Goal: Task Accomplishment & Management: Use online tool/utility

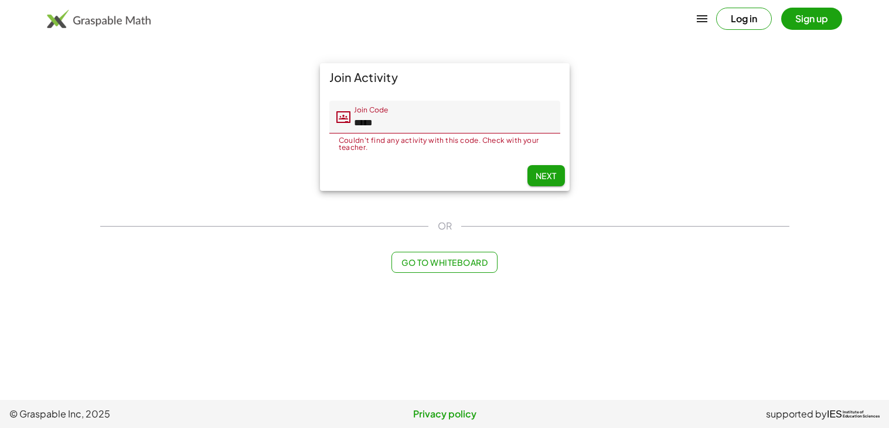
click at [377, 127] on input "*****" at bounding box center [455, 117] width 210 height 33
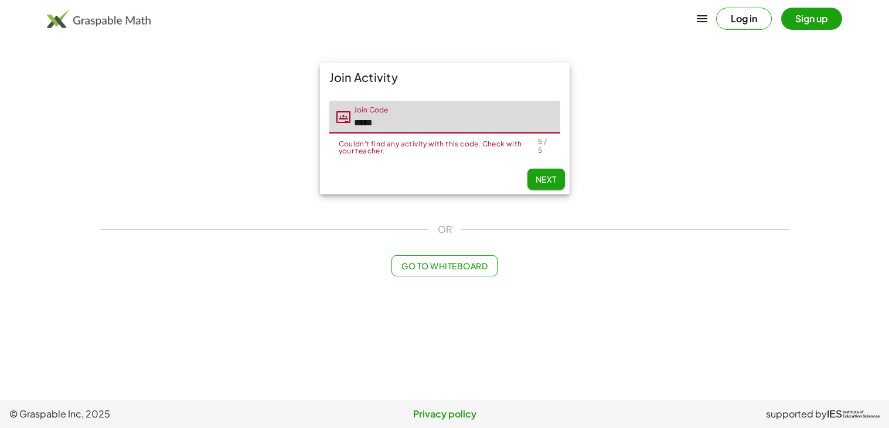
click at [533, 179] on button "Next" at bounding box center [546, 179] width 38 height 21
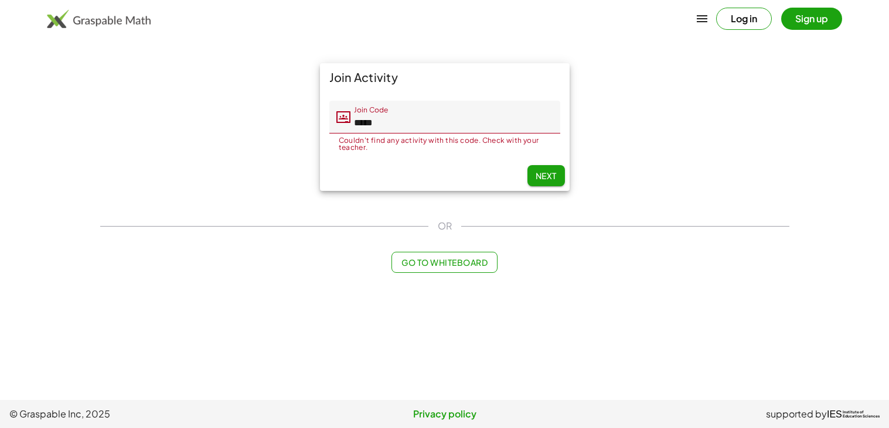
click at [411, 128] on input "*****" at bounding box center [455, 117] width 210 height 33
click at [405, 119] on input "*****" at bounding box center [455, 117] width 210 height 33
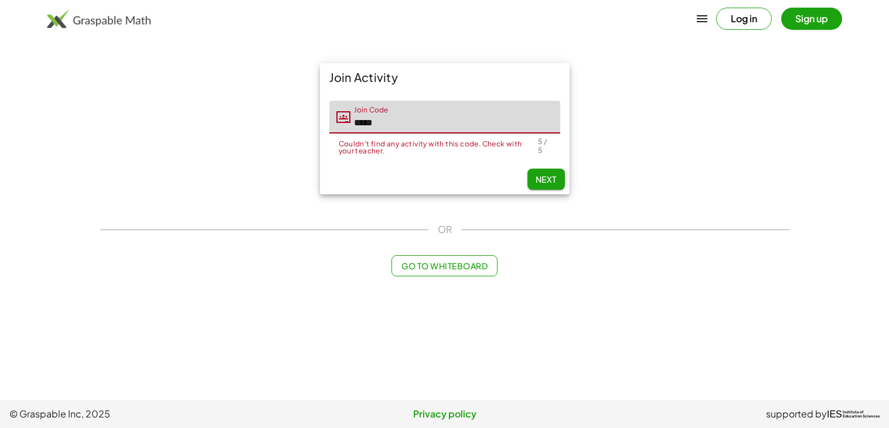
type input "*****"
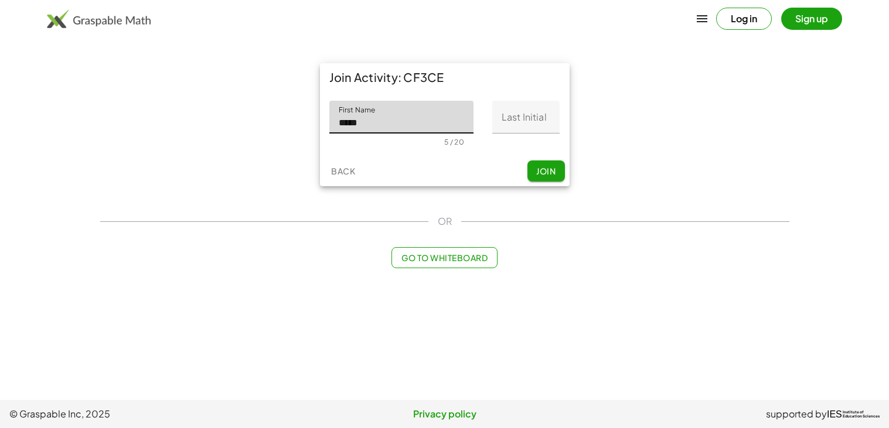
type input "*****"
click at [529, 138] on div at bounding box center [526, 142] width 49 height 8
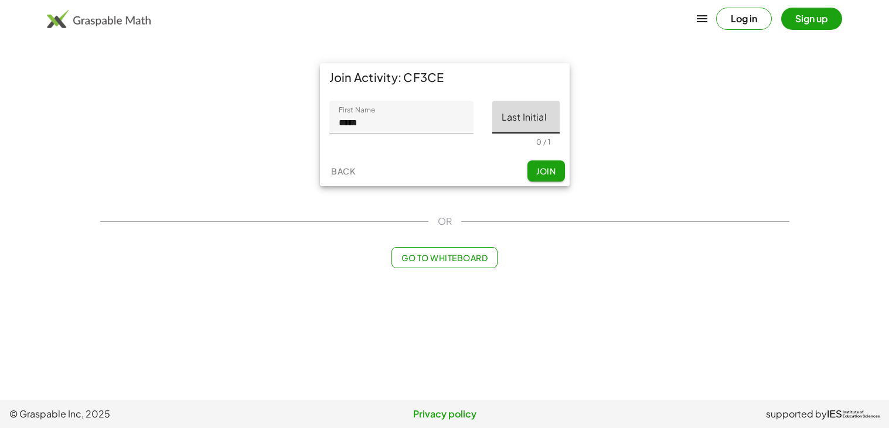
click at [524, 130] on input "Last Initial" at bounding box center [525, 117] width 67 height 33
type input "*"
click at [544, 171] on span "Join" at bounding box center [545, 171] width 19 height 11
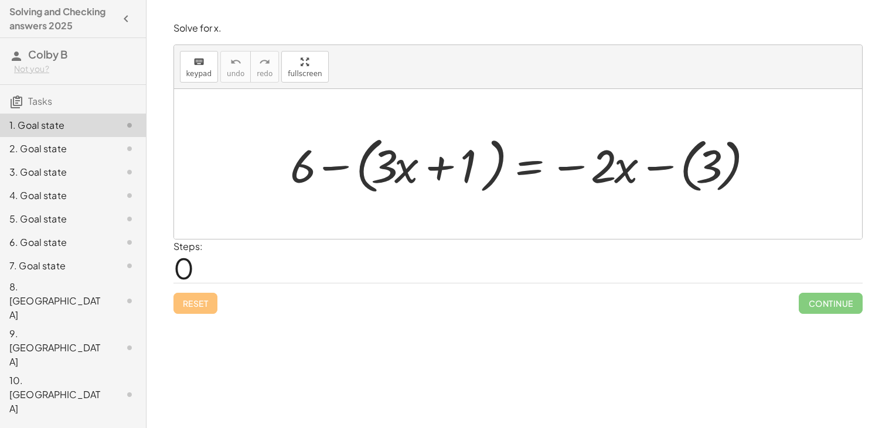
click at [407, 174] on div at bounding box center [522, 164] width 477 height 67
click at [383, 165] on div at bounding box center [522, 164] width 477 height 67
click at [440, 168] on div at bounding box center [522, 164] width 477 height 67
click at [500, 163] on div at bounding box center [522, 164] width 477 height 67
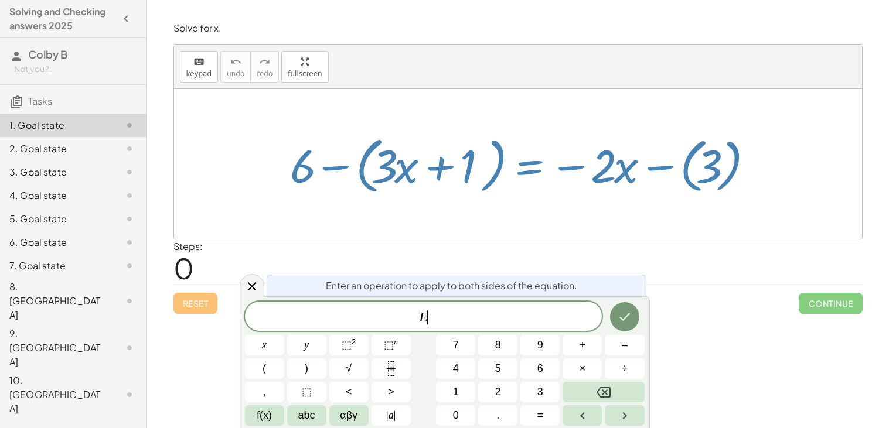
click at [468, 167] on div at bounding box center [522, 164] width 477 height 67
click at [251, 284] on icon at bounding box center [252, 287] width 14 height 14
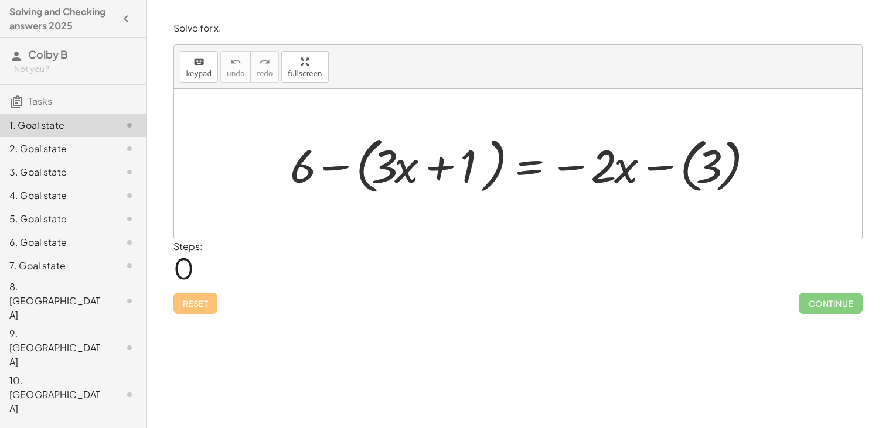
click at [532, 163] on div at bounding box center [522, 164] width 477 height 67
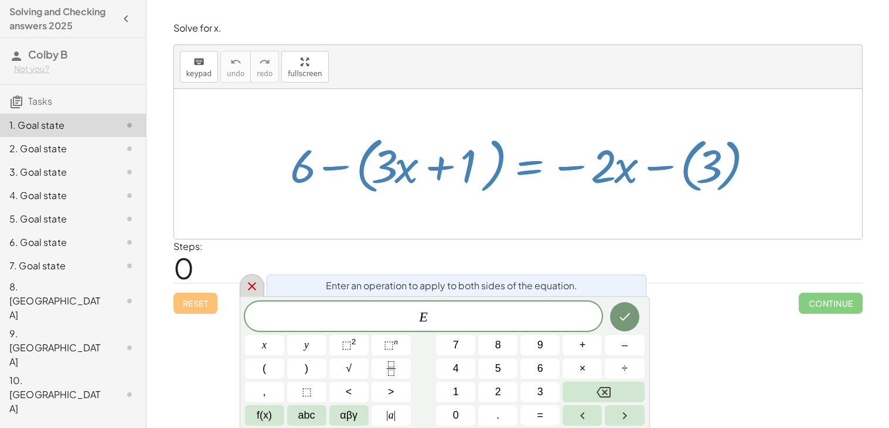
click at [256, 281] on icon at bounding box center [252, 287] width 14 height 14
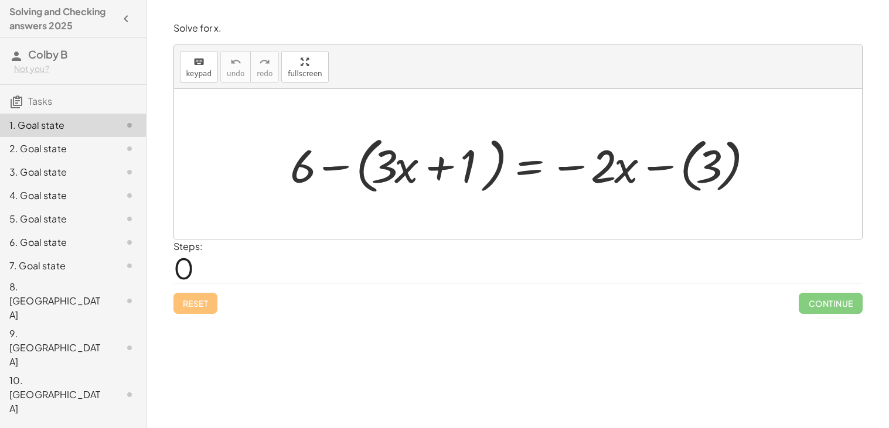
click at [616, 156] on div at bounding box center [522, 164] width 477 height 67
click at [612, 161] on div at bounding box center [522, 164] width 477 height 67
click at [539, 171] on div at bounding box center [522, 164] width 477 height 67
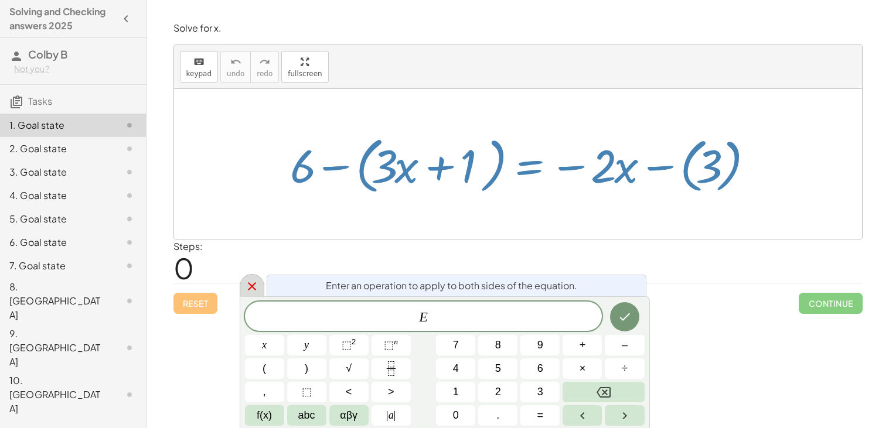
click at [250, 284] on icon at bounding box center [252, 287] width 14 height 14
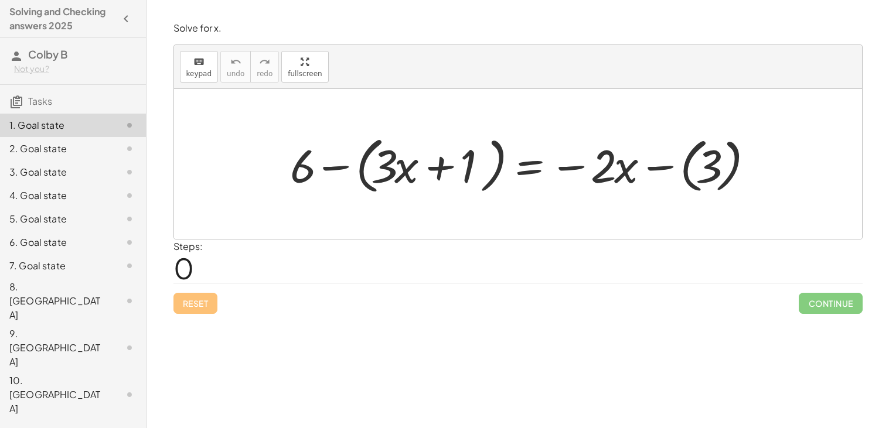
click at [396, 158] on div at bounding box center [522, 164] width 477 height 67
click at [383, 158] on div at bounding box center [522, 164] width 477 height 67
click at [434, 164] on div at bounding box center [522, 164] width 477 height 67
click at [337, 163] on div at bounding box center [522, 164] width 477 height 67
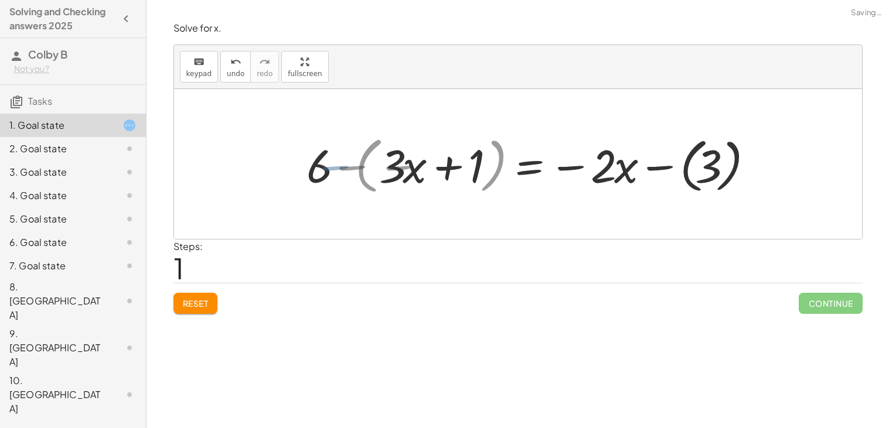
click at [331, 171] on div at bounding box center [537, 164] width 445 height 65
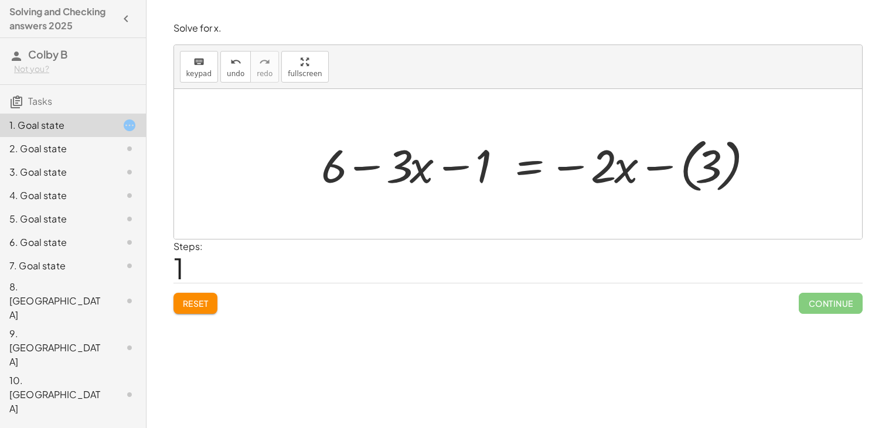
click at [413, 164] on div at bounding box center [537, 164] width 445 height 65
click at [488, 162] on div at bounding box center [537, 164] width 445 height 65
click at [459, 171] on div at bounding box center [537, 164] width 445 height 65
click at [359, 171] on div at bounding box center [537, 164] width 445 height 65
click at [652, 167] on div at bounding box center [537, 164] width 445 height 65
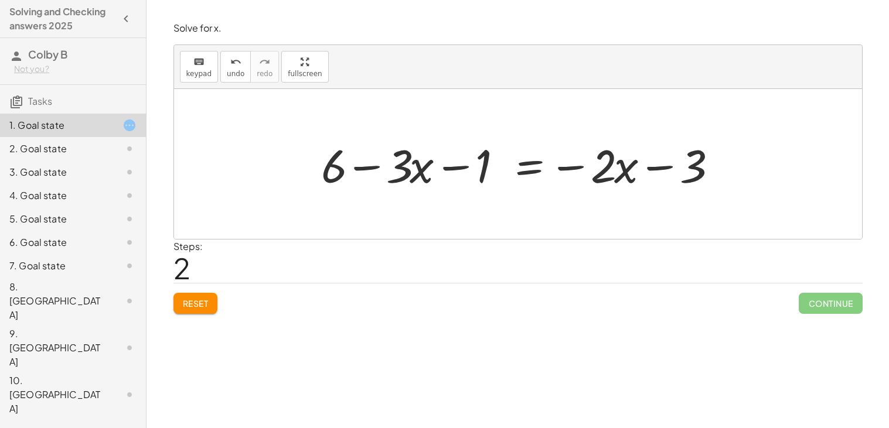
click at [655, 168] on div at bounding box center [522, 164] width 414 height 60
click at [565, 168] on div at bounding box center [522, 164] width 414 height 60
click at [359, 172] on div at bounding box center [522, 164] width 414 height 60
click at [404, 171] on div at bounding box center [522, 164] width 414 height 60
click at [424, 170] on div at bounding box center [522, 164] width 414 height 60
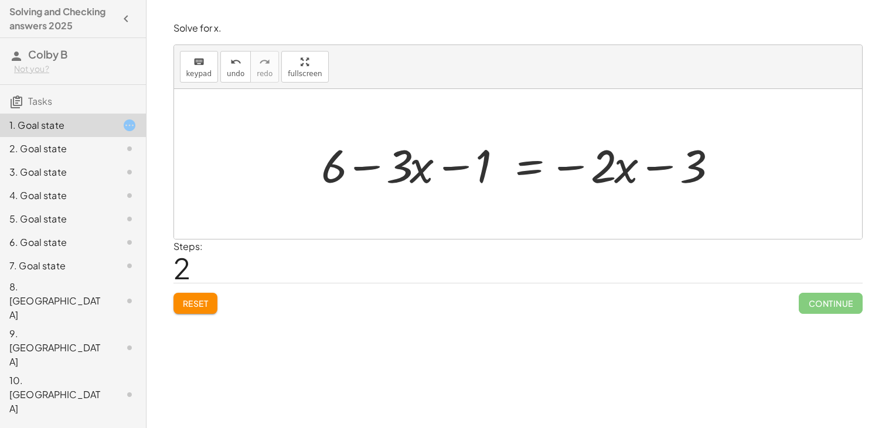
click at [536, 173] on div at bounding box center [522, 164] width 414 height 60
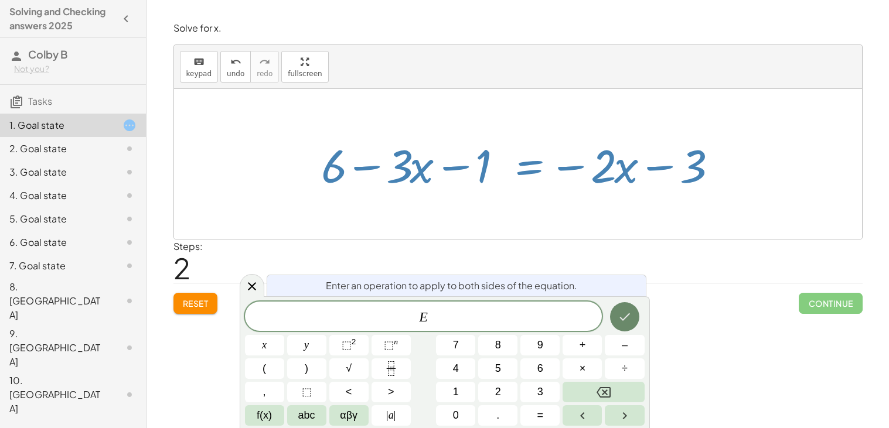
click at [621, 314] on icon "Done" at bounding box center [625, 317] width 14 height 14
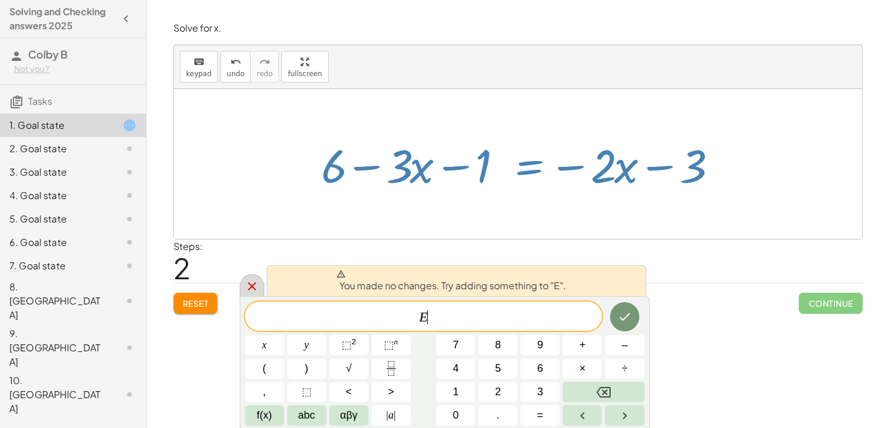
click at [251, 288] on icon at bounding box center [252, 286] width 8 height 8
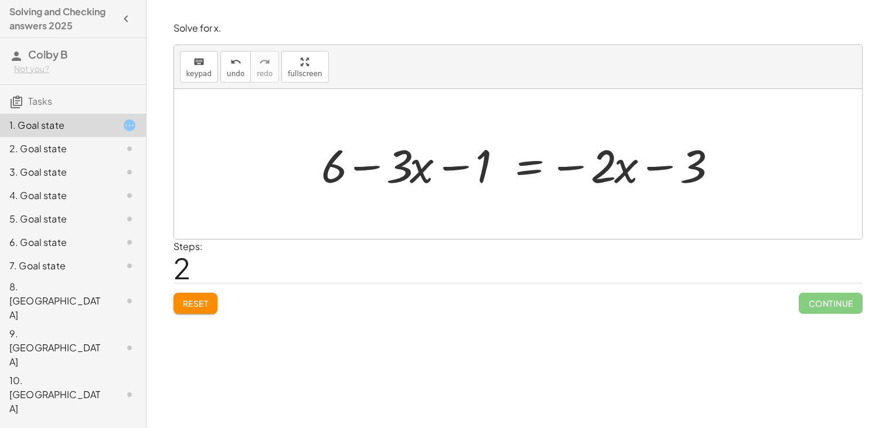
click at [368, 165] on div at bounding box center [522, 164] width 414 height 60
click at [447, 168] on div at bounding box center [522, 164] width 414 height 60
click at [568, 166] on div at bounding box center [522, 164] width 414 height 60
click at [597, 169] on div at bounding box center [522, 164] width 414 height 60
click at [606, 172] on div at bounding box center [522, 164] width 414 height 60
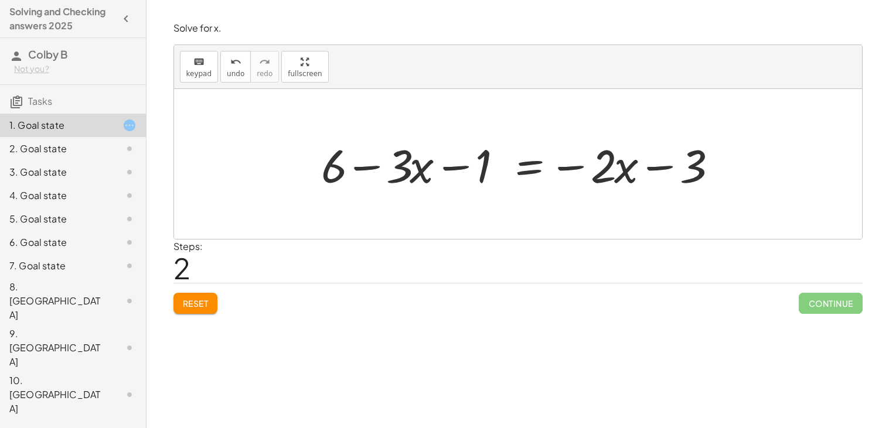
click at [699, 170] on div at bounding box center [522, 164] width 414 height 60
click at [670, 169] on div at bounding box center [522, 164] width 414 height 60
drag, startPoint x: 483, startPoint y: 172, endPoint x: 532, endPoint y: 192, distance: 52.6
click at [532, 192] on div at bounding box center [522, 164] width 414 height 60
drag, startPoint x: 406, startPoint y: 173, endPoint x: 608, endPoint y: 176, distance: 202.2
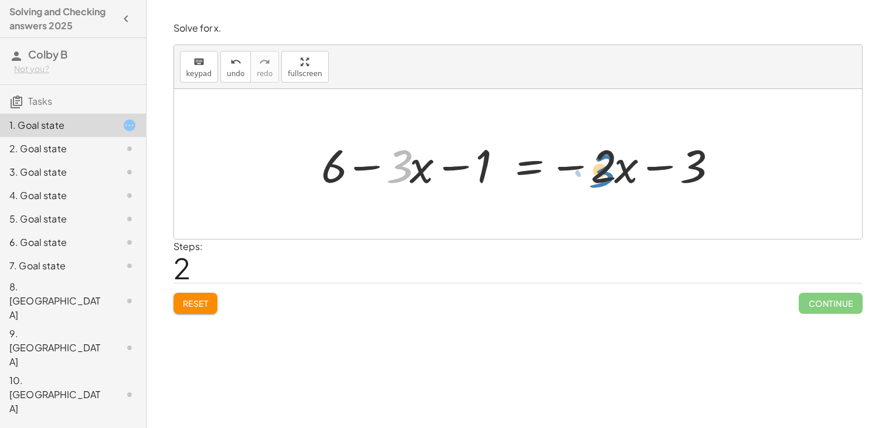
click at [608, 176] on div at bounding box center [522, 164] width 414 height 60
drag, startPoint x: 336, startPoint y: 169, endPoint x: 340, endPoint y: 174, distance: 6.6
click at [340, 174] on div at bounding box center [522, 164] width 414 height 60
click at [618, 174] on div at bounding box center [522, 164] width 414 height 60
drag, startPoint x: 604, startPoint y: 165, endPoint x: 611, endPoint y: 165, distance: 7.1
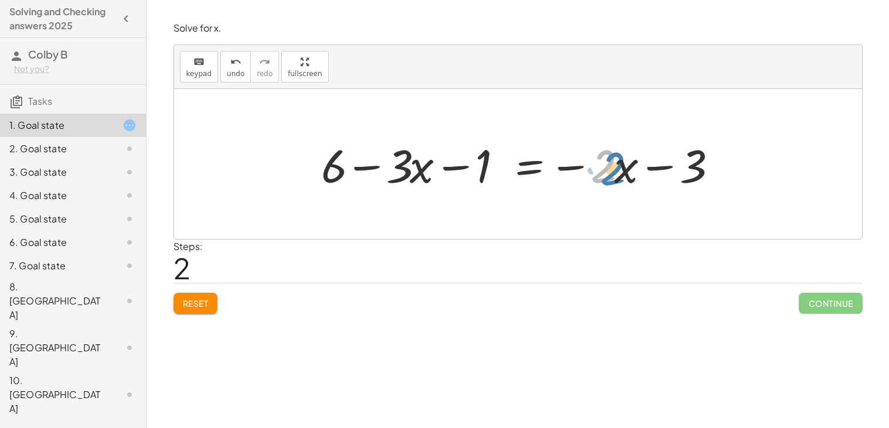
click at [611, 165] on div at bounding box center [522, 164] width 414 height 60
drag, startPoint x: 570, startPoint y: 168, endPoint x: 655, endPoint y: 161, distance: 85.2
click at [655, 161] on div at bounding box center [522, 164] width 414 height 60
click at [636, 172] on div at bounding box center [522, 164] width 414 height 60
drag, startPoint x: 670, startPoint y: 171, endPoint x: 679, endPoint y: 166, distance: 10.0
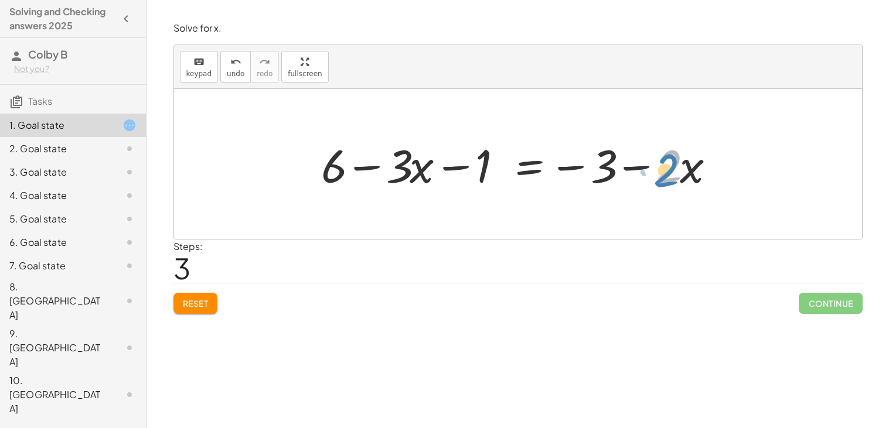
click at [679, 166] on div at bounding box center [522, 164] width 414 height 60
drag, startPoint x: 643, startPoint y: 169, endPoint x: 651, endPoint y: 168, distance: 8.3
click at [651, 168] on div at bounding box center [522, 164] width 414 height 60
click at [650, 168] on div at bounding box center [522, 164] width 414 height 60
click at [561, 169] on div at bounding box center [522, 164] width 414 height 60
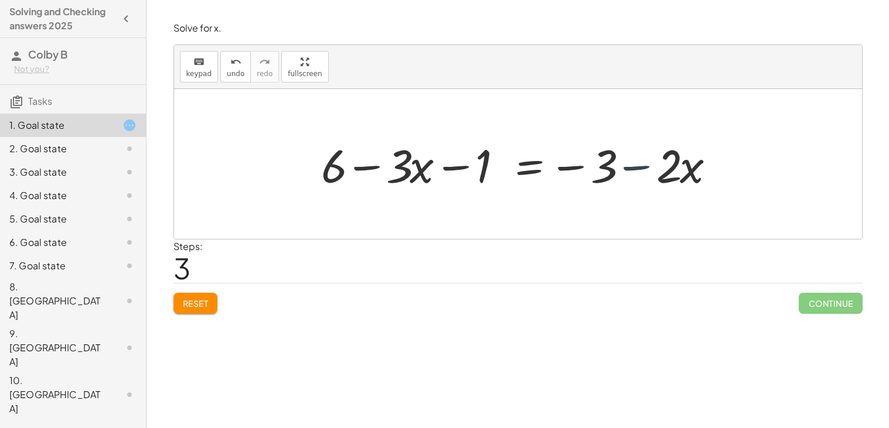
click at [633, 175] on div at bounding box center [522, 164] width 414 height 60
drag, startPoint x: 633, startPoint y: 169, endPoint x: 555, endPoint y: 173, distance: 78.0
click at [555, 173] on div at bounding box center [522, 164] width 414 height 60
click at [353, 168] on div at bounding box center [522, 164] width 414 height 60
click at [359, 171] on div at bounding box center [522, 164] width 414 height 60
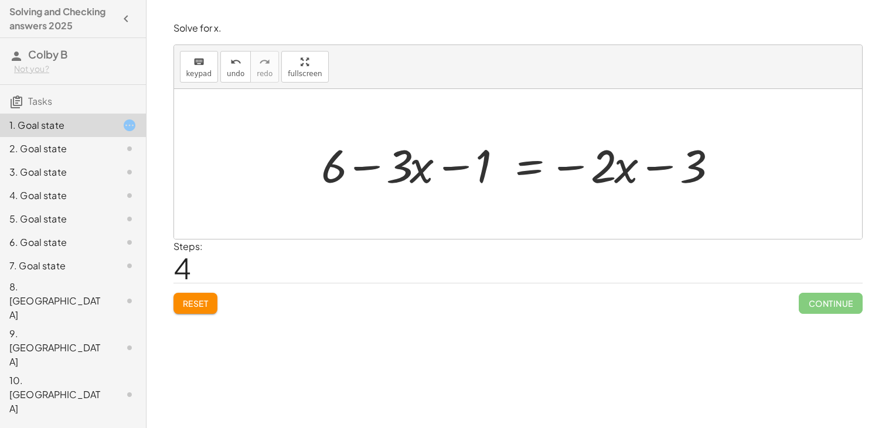
click at [464, 169] on div at bounding box center [522, 164] width 414 height 60
click at [458, 168] on div at bounding box center [522, 164] width 414 height 60
drag, startPoint x: 458, startPoint y: 168, endPoint x: 452, endPoint y: 165, distance: 6.3
click at [452, 165] on div at bounding box center [522, 164] width 414 height 60
drag, startPoint x: 333, startPoint y: 166, endPoint x: 411, endPoint y: 173, distance: 77.7
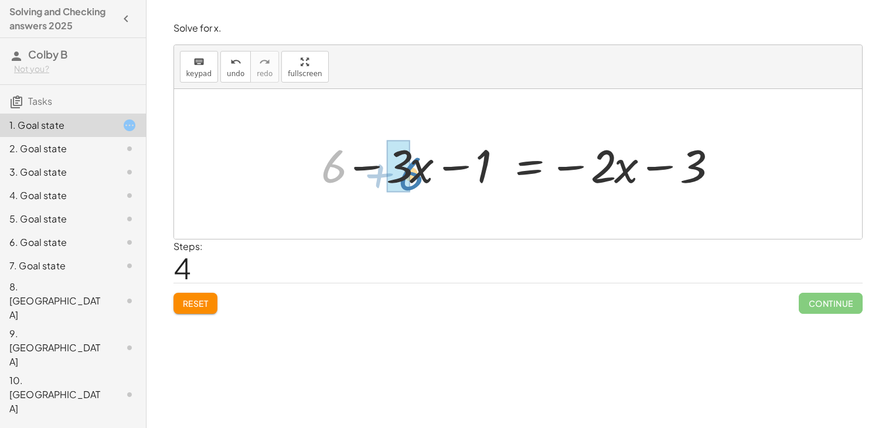
click at [411, 173] on div at bounding box center [522, 164] width 414 height 60
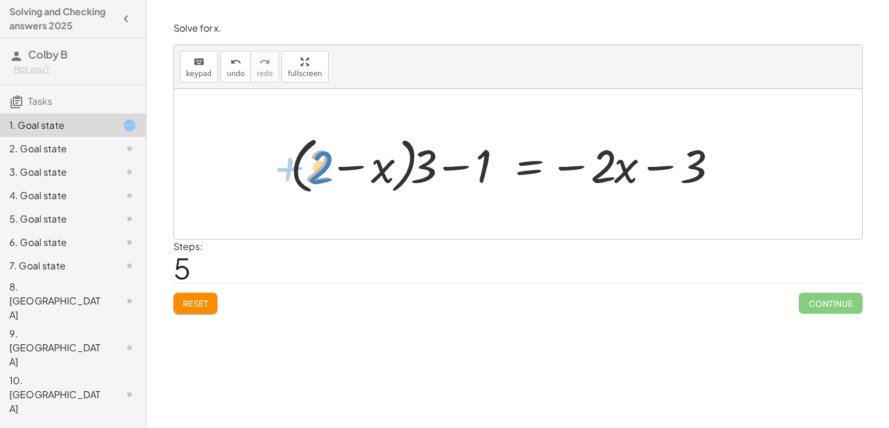
click at [321, 165] on div at bounding box center [506, 164] width 445 height 67
drag, startPoint x: 324, startPoint y: 172, endPoint x: 287, endPoint y: 174, distance: 37.5
click at [287, 174] on div at bounding box center [506, 164] width 445 height 67
drag, startPoint x: 321, startPoint y: 166, endPoint x: 417, endPoint y: 173, distance: 95.8
click at [417, 173] on div at bounding box center [506, 164] width 445 height 67
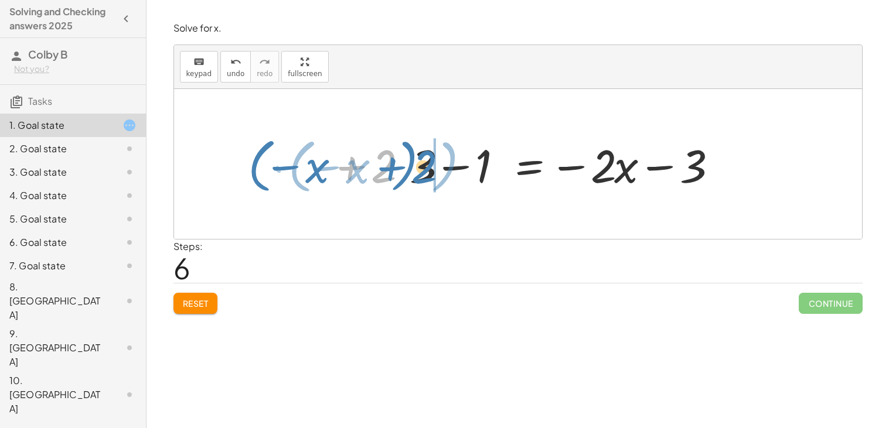
drag, startPoint x: 390, startPoint y: 170, endPoint x: 430, endPoint y: 170, distance: 40.4
click at [430, 170] on div at bounding box center [486, 164] width 488 height 65
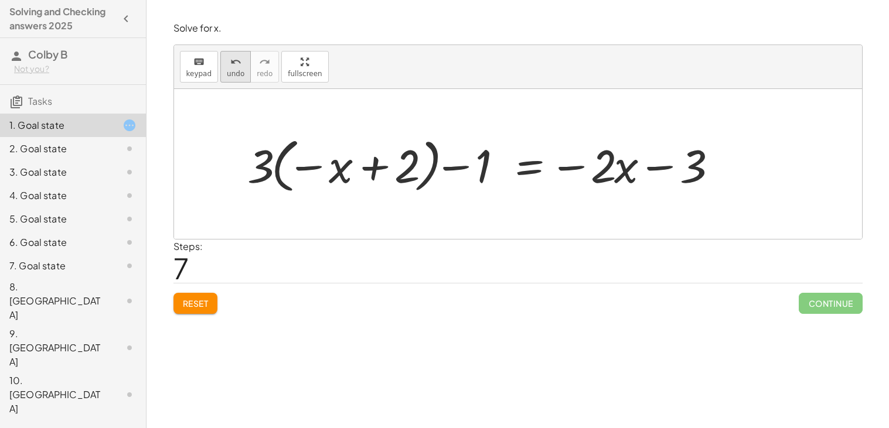
click at [230, 58] on icon "undo" at bounding box center [235, 62] width 11 height 14
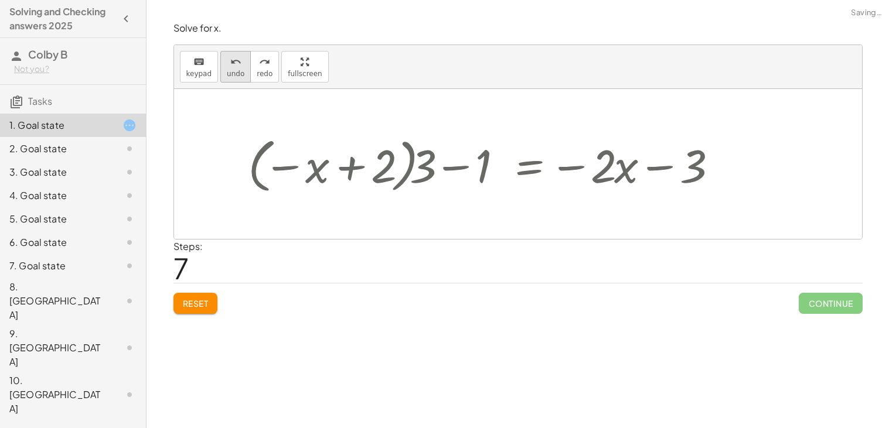
click at [230, 58] on icon "undo" at bounding box center [235, 62] width 11 height 14
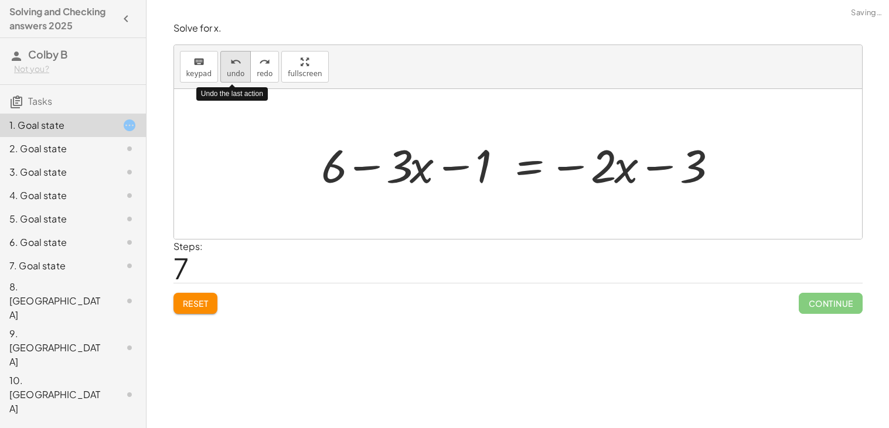
click at [230, 58] on icon "undo" at bounding box center [235, 62] width 11 height 14
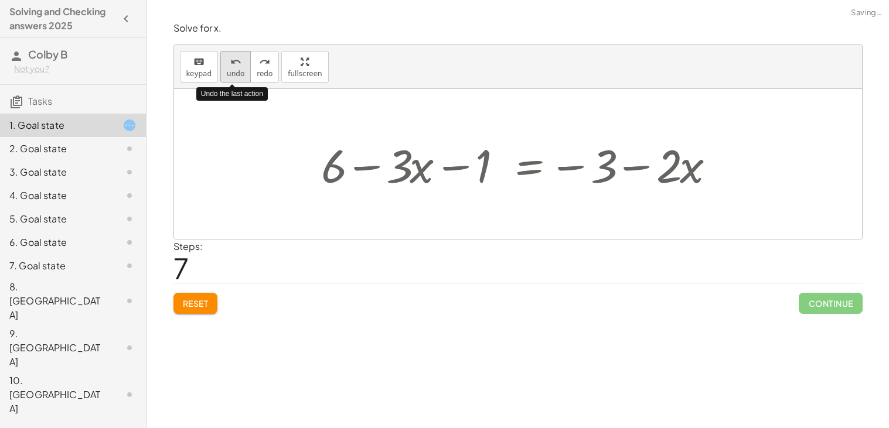
click at [230, 58] on icon "undo" at bounding box center [235, 62] width 11 height 14
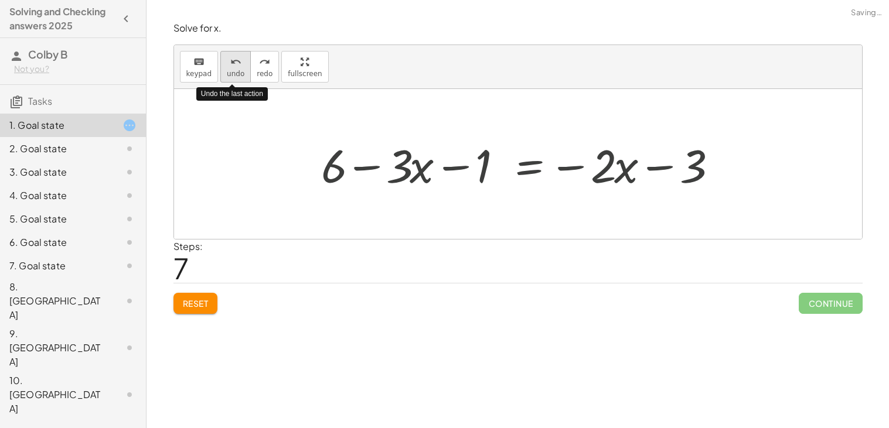
click at [230, 58] on icon "undo" at bounding box center [235, 62] width 11 height 14
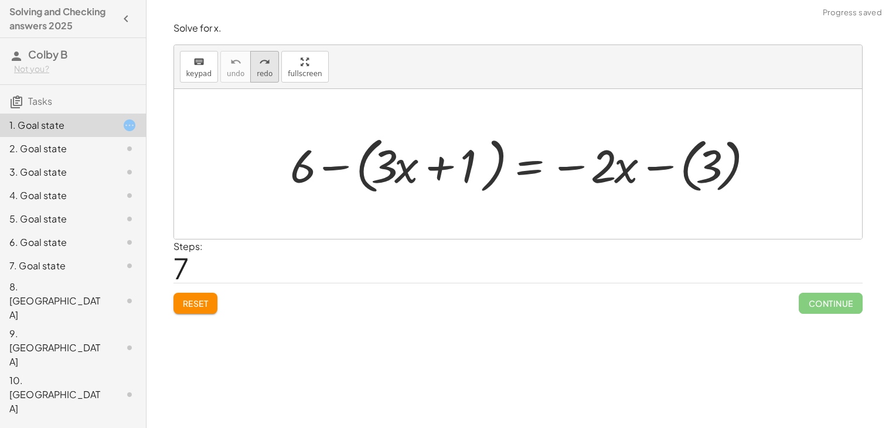
click at [262, 63] on icon "redo" at bounding box center [264, 62] width 11 height 14
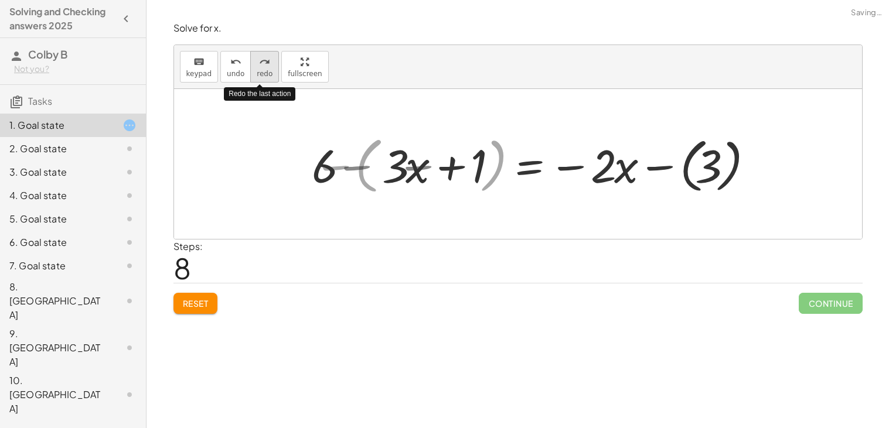
click at [262, 63] on icon "redo" at bounding box center [264, 62] width 11 height 14
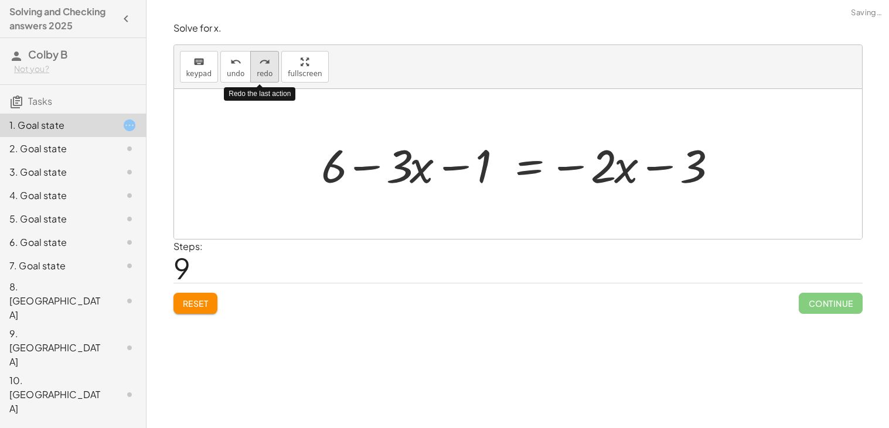
click at [261, 64] on icon "redo" at bounding box center [264, 62] width 11 height 14
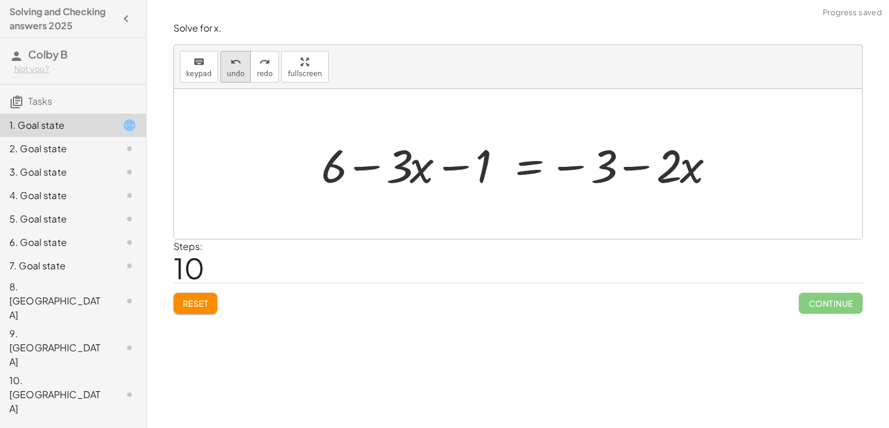
click at [232, 66] on icon "undo" at bounding box center [235, 62] width 11 height 14
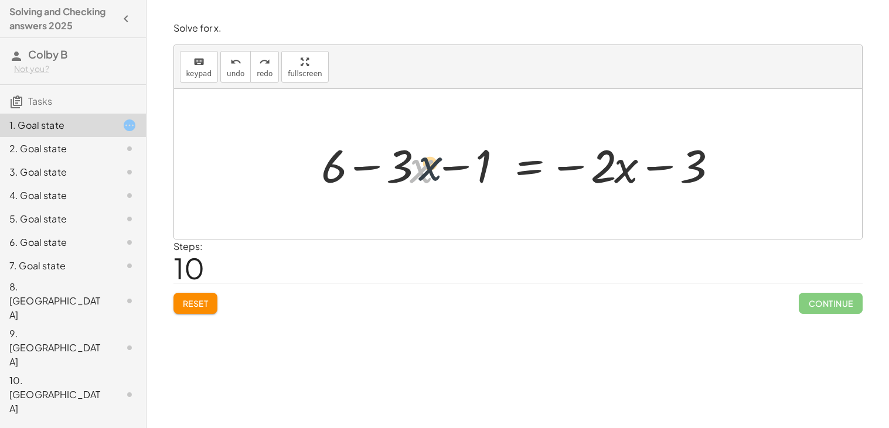
drag, startPoint x: 425, startPoint y: 171, endPoint x: 425, endPoint y: 163, distance: 7.6
click at [425, 163] on div at bounding box center [522, 164] width 414 height 60
click at [479, 161] on div at bounding box center [522, 164] width 414 height 60
drag, startPoint x: 461, startPoint y: 168, endPoint x: 381, endPoint y: 171, distance: 80.3
click at [381, 171] on div at bounding box center [522, 164] width 414 height 60
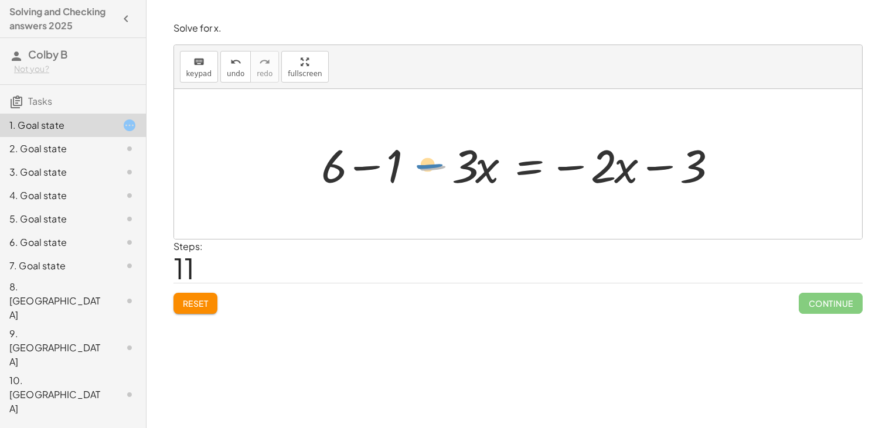
click at [432, 167] on div at bounding box center [522, 164] width 414 height 60
click at [236, 52] on button "undo undo" at bounding box center [235, 67] width 30 height 32
click at [355, 169] on div at bounding box center [522, 164] width 414 height 60
click at [448, 169] on div at bounding box center [522, 164] width 414 height 60
click at [575, 172] on div at bounding box center [522, 164] width 414 height 60
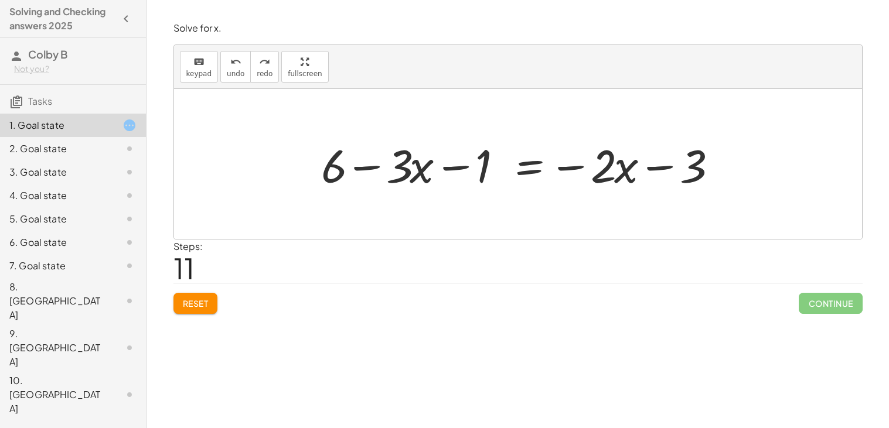
click at [573, 165] on div at bounding box center [522, 164] width 414 height 60
click at [571, 168] on div at bounding box center [522, 164] width 414 height 60
click at [652, 171] on div at bounding box center [522, 164] width 414 height 60
drag, startPoint x: 567, startPoint y: 172, endPoint x: 551, endPoint y: 171, distance: 15.9
click at [551, 171] on div at bounding box center [522, 164] width 414 height 60
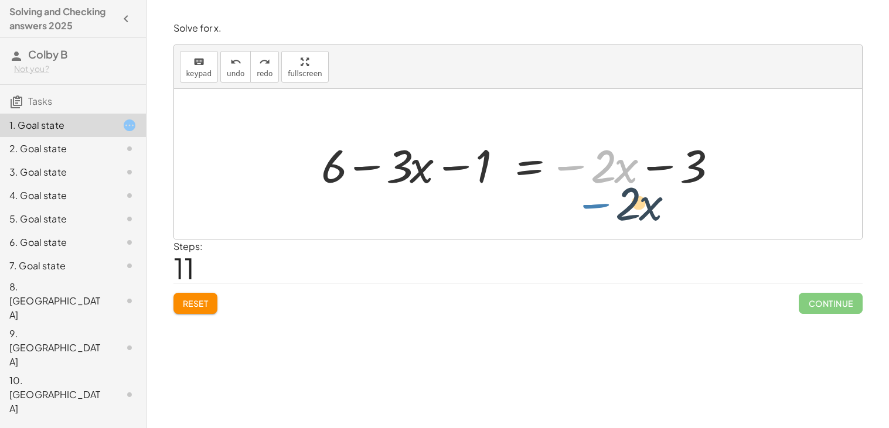
drag, startPoint x: 557, startPoint y: 170, endPoint x: 582, endPoint y: 208, distance: 45.7
click at [582, 208] on div "+ 6 − ( + · 3 · x + 1 ) = − · 2 · x − ( 3 ) + 6 − · 3 · x − 1 = − · 2 · x − ( 3…" at bounding box center [518, 164] width 688 height 150
drag, startPoint x: 574, startPoint y: 168, endPoint x: 550, endPoint y: 197, distance: 38.7
click at [550, 197] on div "+ 6 − ( + · 3 · x + 1 ) = − · 2 · x − ( 3 ) + 6 − · 3 · x − 1 = − · 2 · x − ( 3…" at bounding box center [518, 164] width 688 height 150
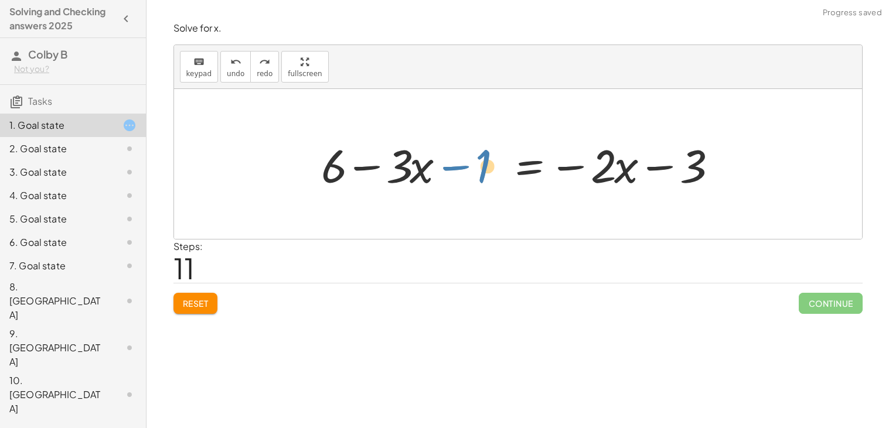
click at [456, 172] on div at bounding box center [522, 164] width 414 height 60
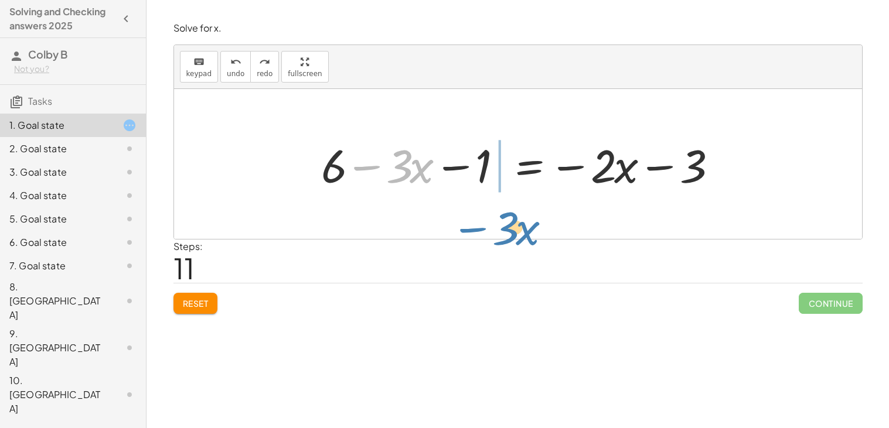
drag, startPoint x: 364, startPoint y: 167, endPoint x: 470, endPoint y: 229, distance: 122.9
click at [470, 229] on div "+ 6 − ( + · 3 · x + 1 ) = − · 2 · x − ( 3 ) + 6 − · 3 · x − 1 = − · 2 · x − ( 3…" at bounding box center [518, 164] width 688 height 150
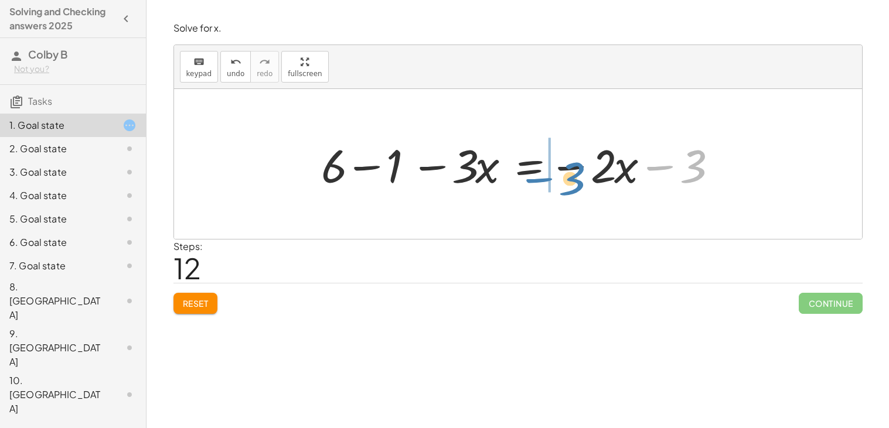
drag, startPoint x: 699, startPoint y: 171, endPoint x: 579, endPoint y: 178, distance: 120.4
click at [579, 178] on div at bounding box center [522, 164] width 414 height 60
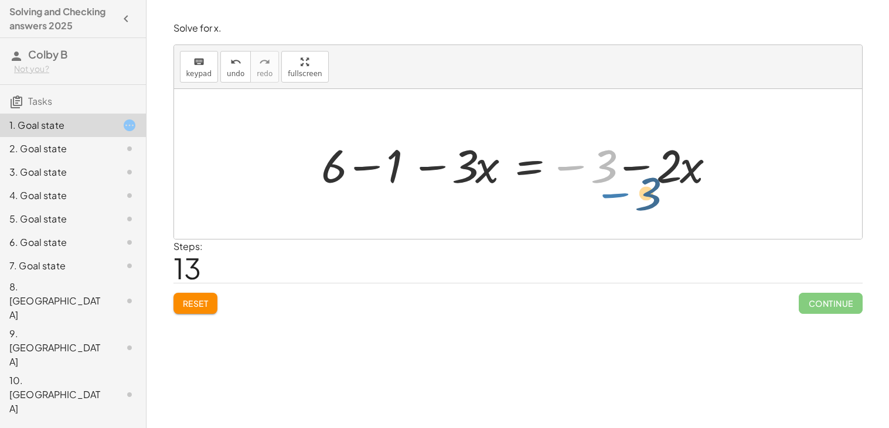
drag, startPoint x: 578, startPoint y: 169, endPoint x: 614, endPoint y: 186, distance: 39.6
click at [614, 186] on div at bounding box center [522, 164] width 414 height 60
click at [614, 184] on div at bounding box center [522, 164] width 414 height 60
click at [817, 297] on span "Continue" at bounding box center [830, 303] width 63 height 21
click at [532, 175] on div at bounding box center [522, 164] width 414 height 60
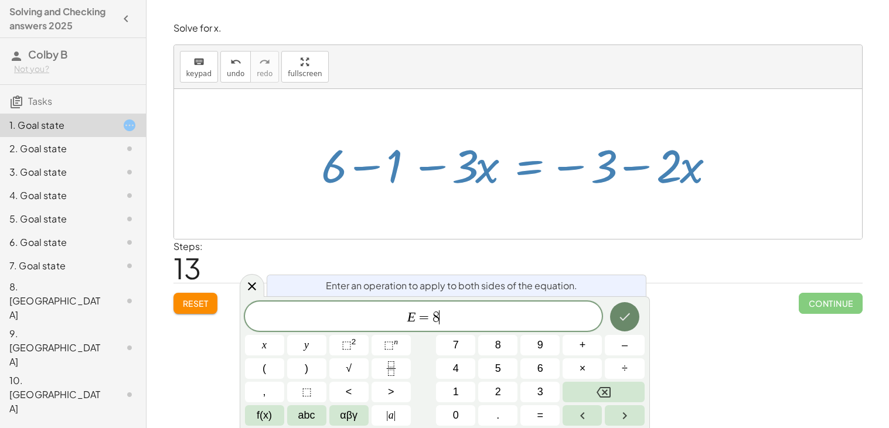
click at [620, 309] on button "Done" at bounding box center [624, 316] width 29 height 29
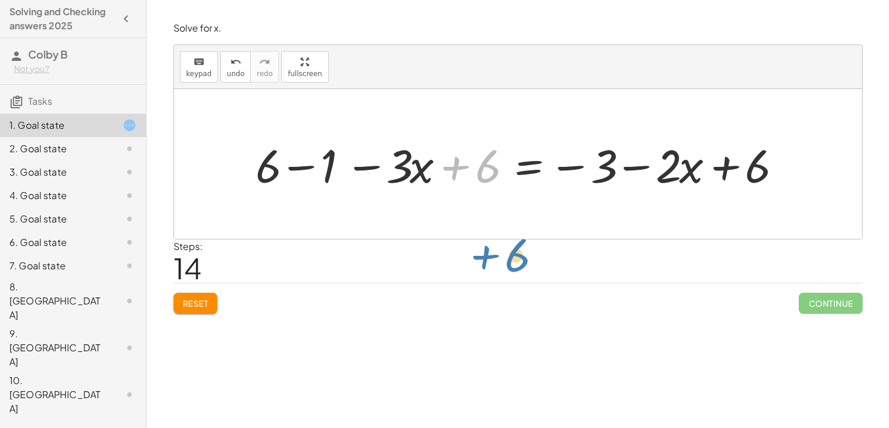
drag, startPoint x: 469, startPoint y: 162, endPoint x: 490, endPoint y: 256, distance: 96.1
click at [490, 256] on div "Solve for x. keyboard keypad undo undo redo redo fullscreen + 6 − ( + · 3 · x +…" at bounding box center [517, 168] width 703 height 306
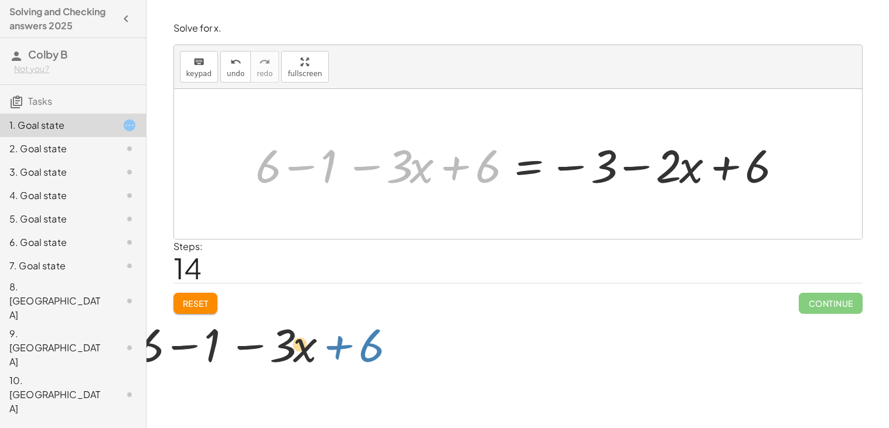
drag, startPoint x: 482, startPoint y: 185, endPoint x: 311, endPoint y: 428, distance: 297.4
click at [311, 428] on div "Solve for x. keyboard keypad undo undo redo redo fullscreen + 6 − ( + · 3 · x +…" at bounding box center [518, 214] width 742 height 428
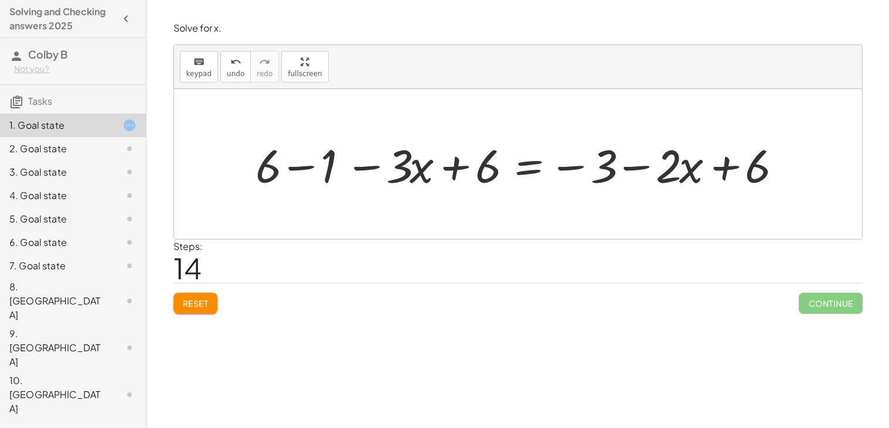
click at [199, 305] on span "Reset" at bounding box center [196, 303] width 26 height 11
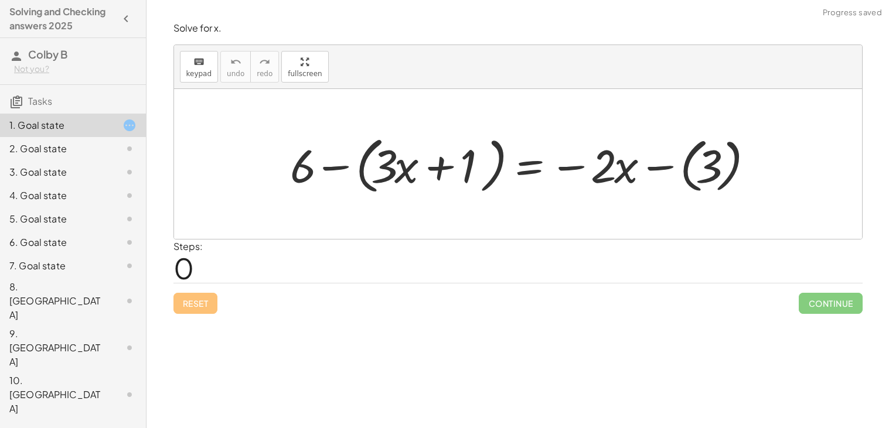
click at [328, 165] on div at bounding box center [522, 164] width 477 height 67
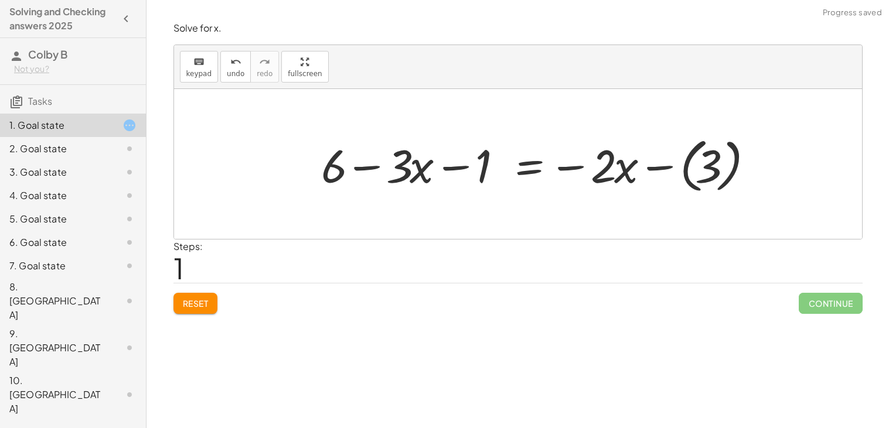
click at [648, 168] on div at bounding box center [537, 164] width 445 height 65
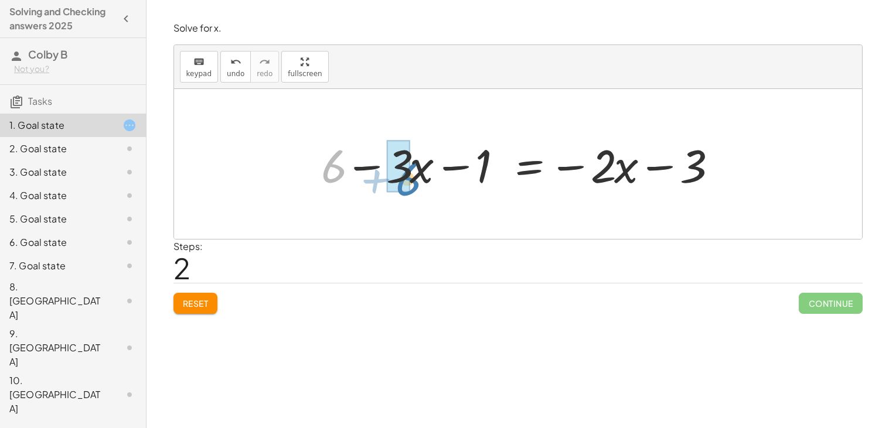
drag, startPoint x: 329, startPoint y: 172, endPoint x: 403, endPoint y: 183, distance: 74.7
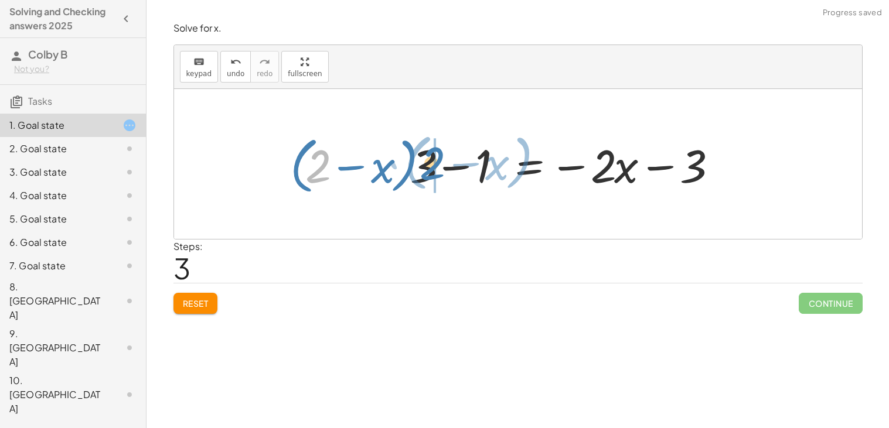
drag, startPoint x: 322, startPoint y: 163, endPoint x: 436, endPoint y: 160, distance: 113.7
click at [436, 160] on div at bounding box center [506, 164] width 445 height 67
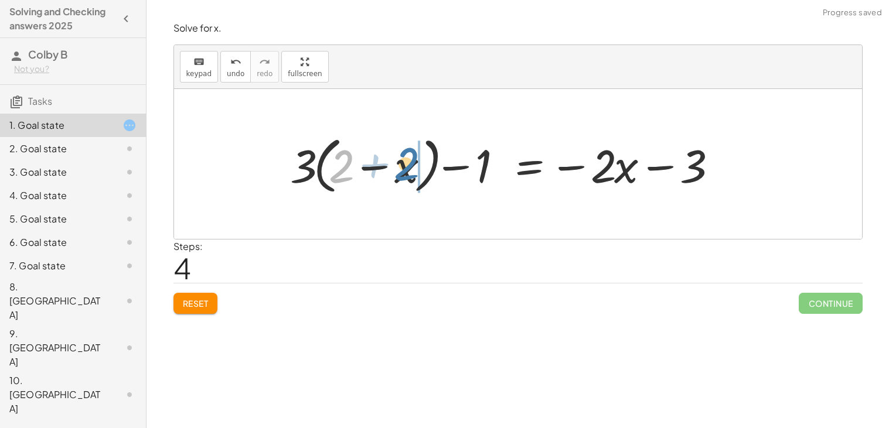
drag, startPoint x: 345, startPoint y: 172, endPoint x: 411, endPoint y: 171, distance: 66.2
click at [411, 171] on div at bounding box center [506, 164] width 445 height 67
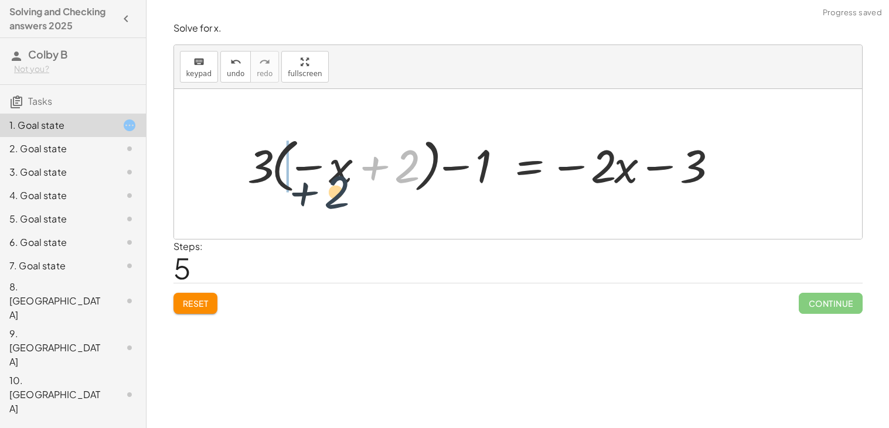
drag, startPoint x: 416, startPoint y: 158, endPoint x: 322, endPoint y: 178, distance: 95.7
click at [322, 178] on div at bounding box center [486, 164] width 488 height 65
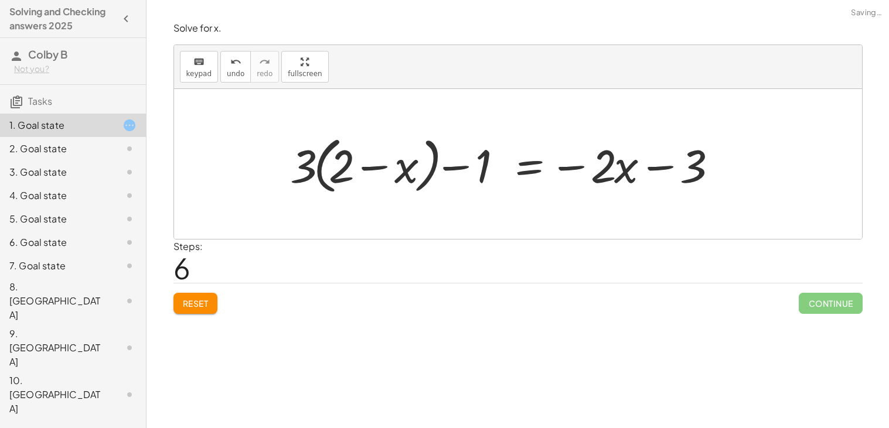
click at [195, 306] on span "Reset" at bounding box center [196, 303] width 26 height 11
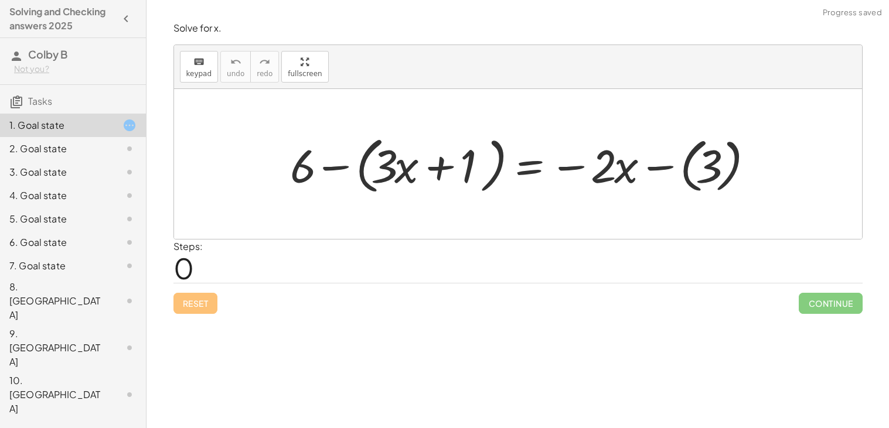
click at [342, 166] on div at bounding box center [522, 164] width 477 height 67
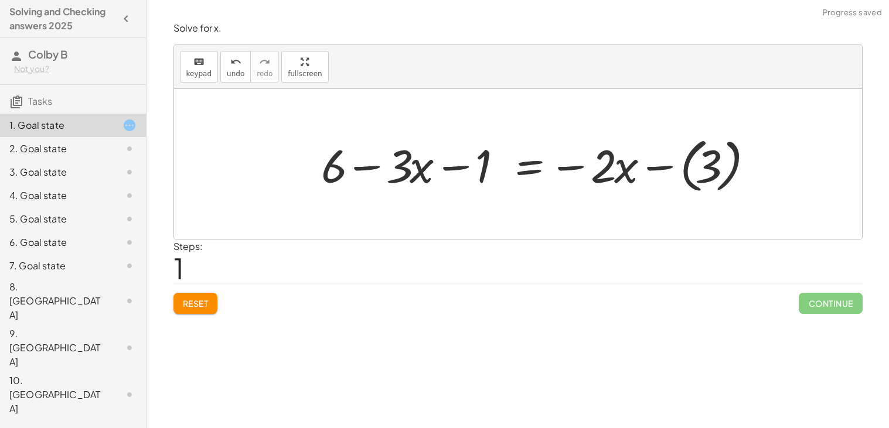
click at [662, 166] on div at bounding box center [537, 164] width 445 height 65
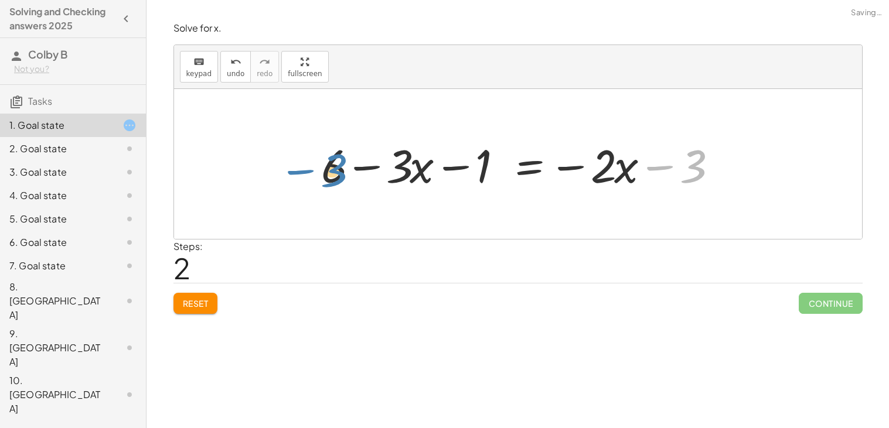
drag, startPoint x: 689, startPoint y: 171, endPoint x: 330, endPoint y: 175, distance: 359.2
click at [330, 175] on div at bounding box center [522, 164] width 414 height 60
drag, startPoint x: 706, startPoint y: 172, endPoint x: 692, endPoint y: 176, distance: 13.9
click at [692, 176] on div at bounding box center [522, 164] width 414 height 60
click at [605, 180] on div at bounding box center [522, 164] width 414 height 60
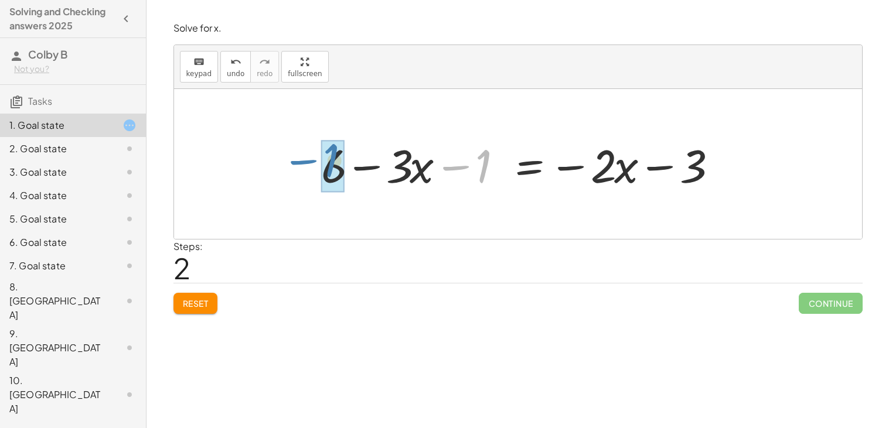
drag, startPoint x: 482, startPoint y: 177, endPoint x: 328, endPoint y: 171, distance: 153.6
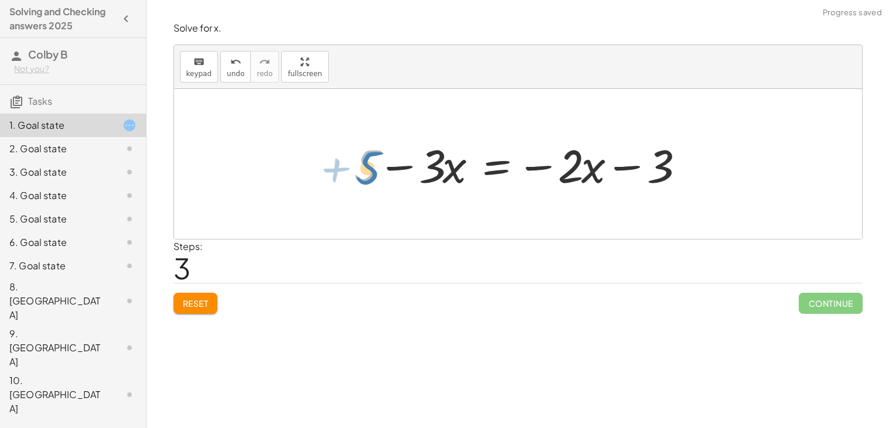
drag, startPoint x: 366, startPoint y: 166, endPoint x: 359, endPoint y: 168, distance: 6.7
click at [359, 168] on div at bounding box center [522, 164] width 349 height 60
click at [430, 160] on div at bounding box center [522, 164] width 349 height 60
drag, startPoint x: 373, startPoint y: 166, endPoint x: 453, endPoint y: 161, distance: 79.8
click at [453, 161] on div at bounding box center [522, 164] width 349 height 60
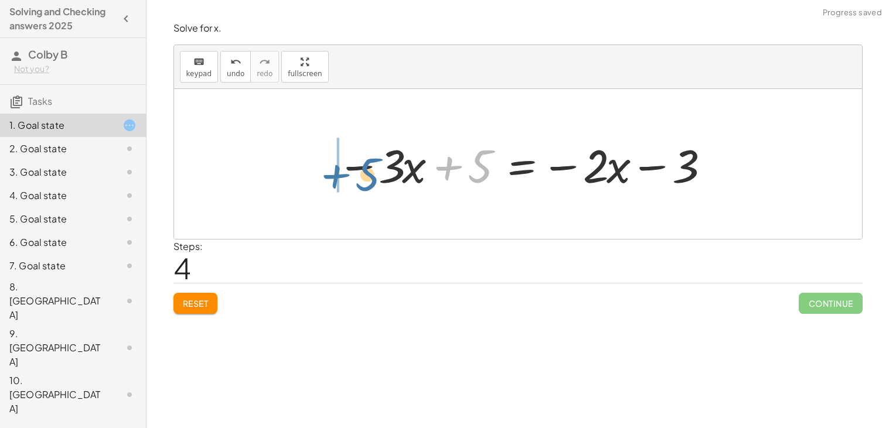
drag, startPoint x: 483, startPoint y: 163, endPoint x: 367, endPoint y: 171, distance: 115.7
click at [367, 171] on div at bounding box center [522, 164] width 383 height 60
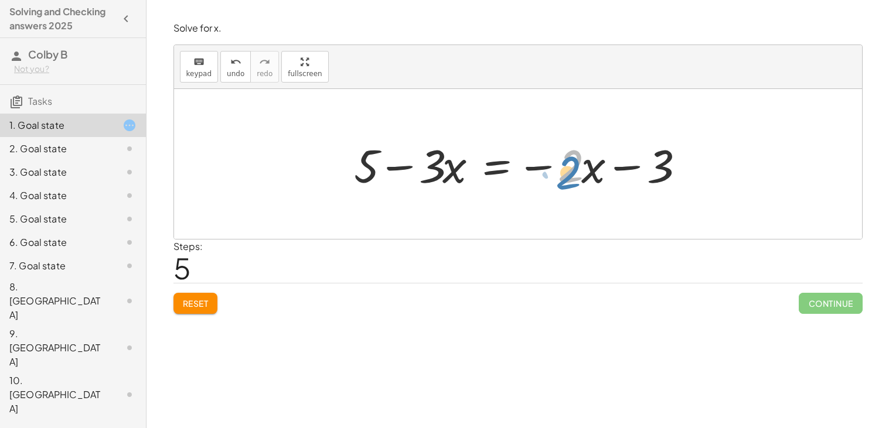
click at [570, 169] on div at bounding box center [522, 164] width 349 height 60
drag, startPoint x: 539, startPoint y: 166, endPoint x: 531, endPoint y: 163, distance: 8.9
click at [531, 163] on div at bounding box center [522, 164] width 349 height 60
drag, startPoint x: 532, startPoint y: 166, endPoint x: 506, endPoint y: 165, distance: 25.8
click at [506, 165] on div at bounding box center [522, 164] width 349 height 60
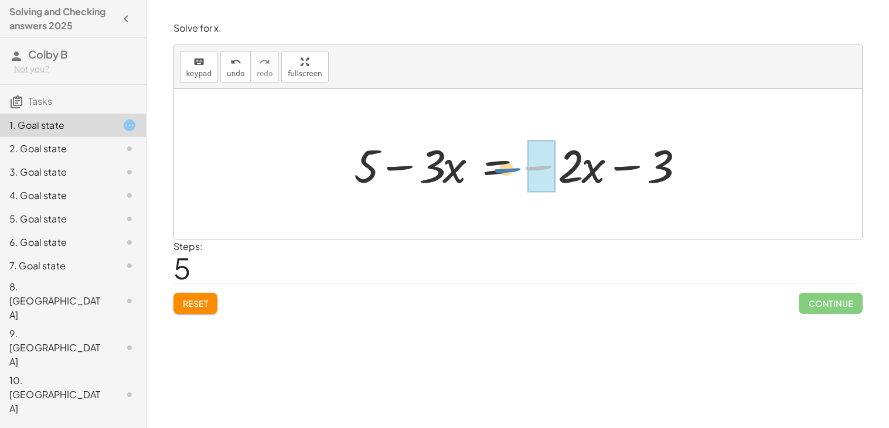
drag, startPoint x: 532, startPoint y: 166, endPoint x: 505, endPoint y: 171, distance: 27.4
click at [505, 171] on div at bounding box center [522, 164] width 349 height 60
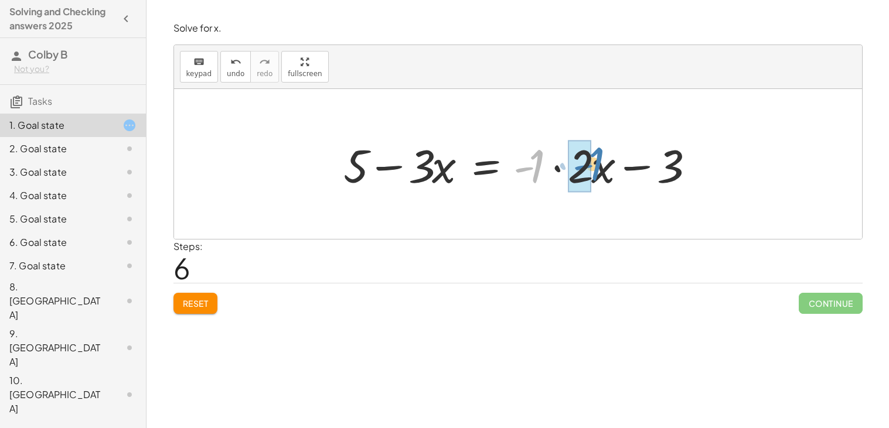
drag, startPoint x: 533, startPoint y: 172, endPoint x: 591, endPoint y: 169, distance: 58.7
click at [591, 169] on div at bounding box center [522, 164] width 369 height 60
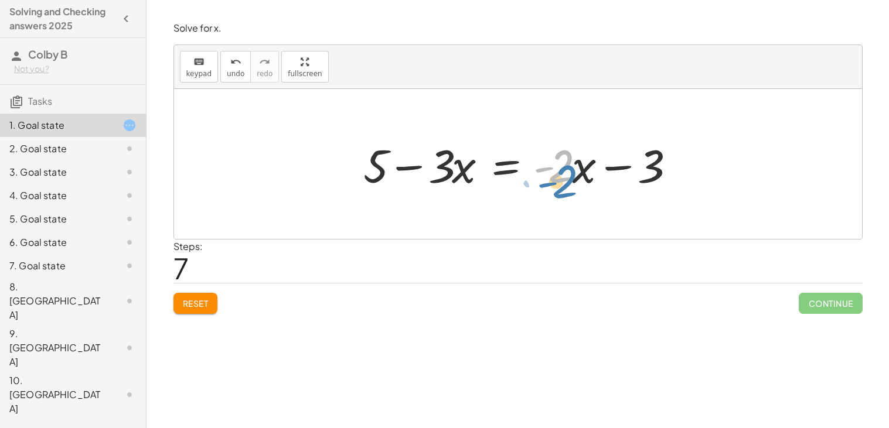
drag, startPoint x: 556, startPoint y: 169, endPoint x: 557, endPoint y: 179, distance: 10.1
click at [557, 179] on div at bounding box center [522, 164] width 331 height 60
click at [543, 172] on div at bounding box center [522, 164] width 331 height 60
click at [561, 171] on div at bounding box center [522, 164] width 331 height 60
click at [577, 173] on div at bounding box center [522, 164] width 331 height 60
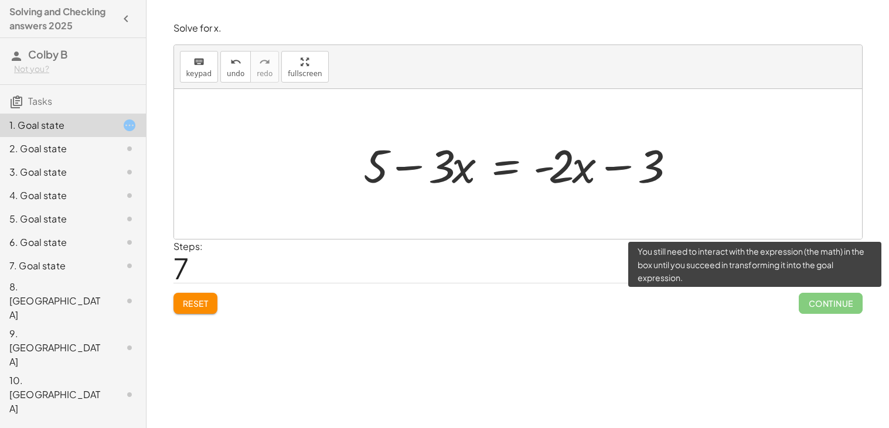
click at [822, 300] on span "Continue" at bounding box center [830, 303] width 63 height 21
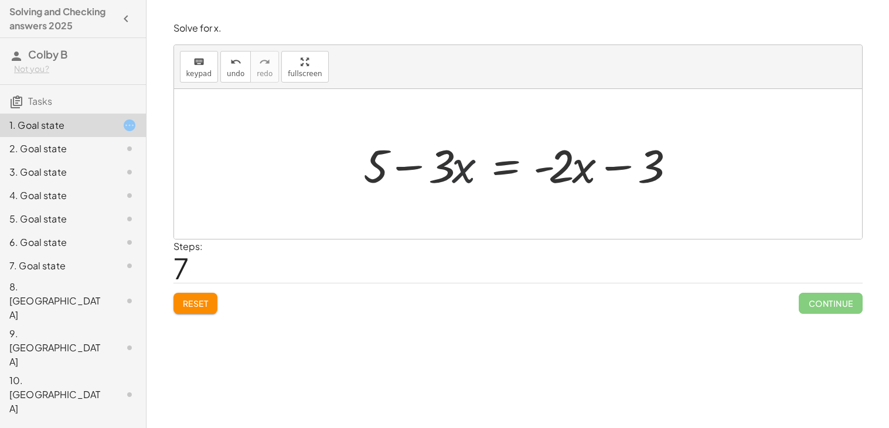
drag, startPoint x: 455, startPoint y: 173, endPoint x: 449, endPoint y: 176, distance: 7.1
click at [449, 176] on div at bounding box center [522, 164] width 331 height 60
drag, startPoint x: 444, startPoint y: 171, endPoint x: 378, endPoint y: 176, distance: 66.5
click at [378, 176] on div at bounding box center [522, 164] width 331 height 60
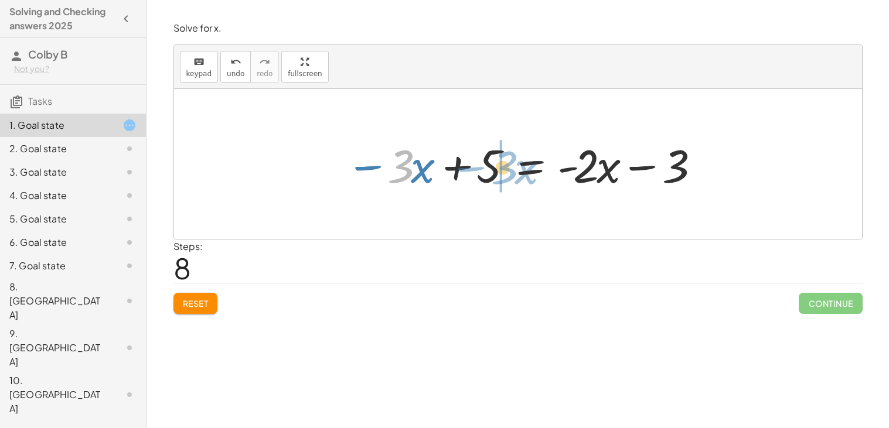
drag, startPoint x: 394, startPoint y: 166, endPoint x: 496, endPoint y: 168, distance: 101.4
click at [496, 168] on div at bounding box center [522, 164] width 364 height 60
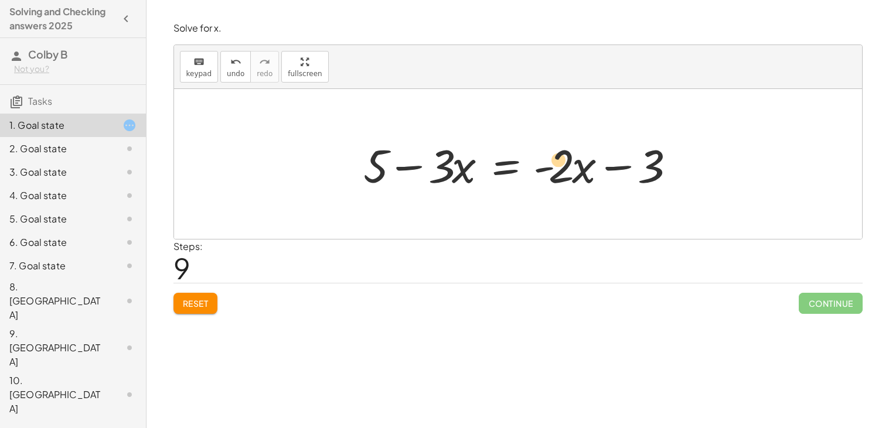
drag, startPoint x: 564, startPoint y: 171, endPoint x: 562, endPoint y: 163, distance: 8.4
click at [562, 163] on div at bounding box center [522, 164] width 331 height 60
click at [628, 166] on div at bounding box center [522, 164] width 331 height 60
click at [624, 166] on div at bounding box center [522, 164] width 331 height 60
click at [405, 169] on div at bounding box center [522, 164] width 331 height 60
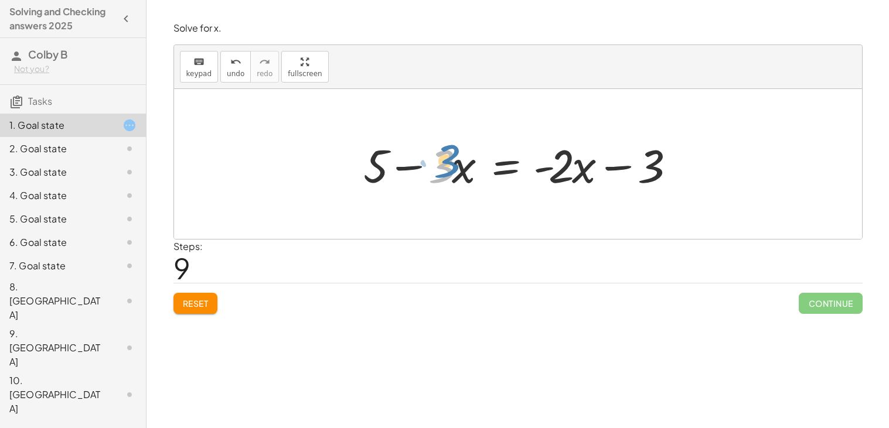
click at [451, 168] on div at bounding box center [522, 164] width 331 height 60
click at [381, 167] on div at bounding box center [522, 164] width 331 height 60
click at [541, 172] on div at bounding box center [522, 164] width 331 height 60
click at [493, 166] on div at bounding box center [522, 164] width 331 height 60
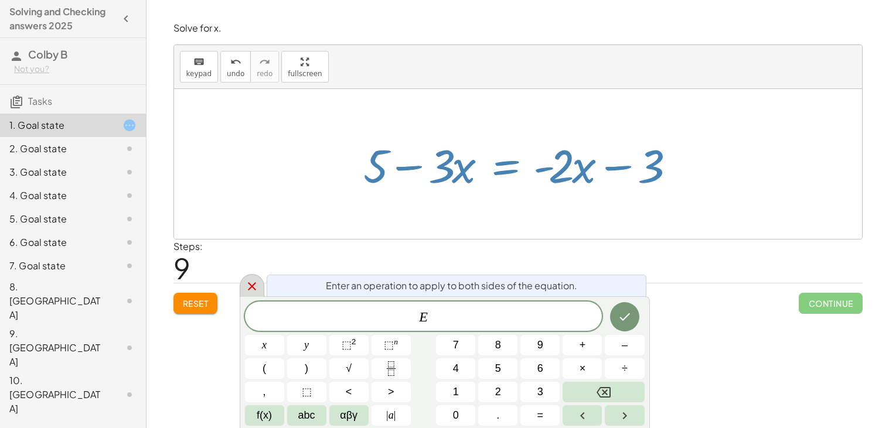
click at [255, 289] on icon at bounding box center [252, 286] width 8 height 8
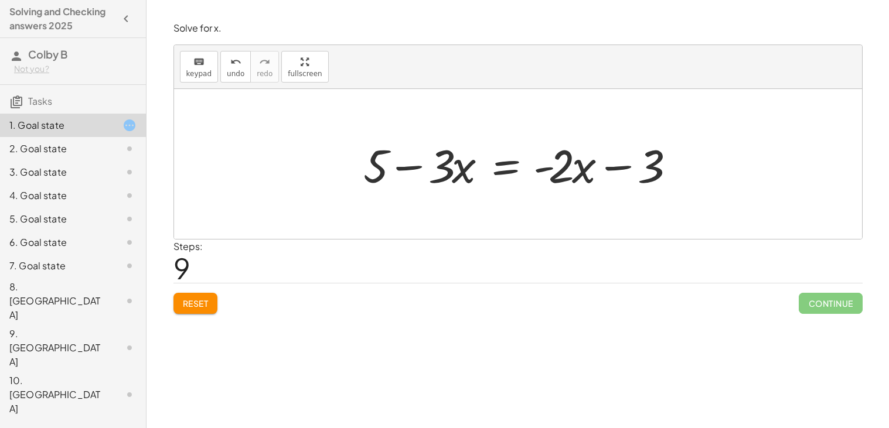
click at [562, 173] on div at bounding box center [522, 164] width 331 height 60
click at [545, 172] on div at bounding box center [522, 164] width 331 height 60
click at [543, 170] on div at bounding box center [522, 164] width 331 height 60
click at [413, 168] on div at bounding box center [522, 164] width 331 height 60
drag, startPoint x: 442, startPoint y: 173, endPoint x: 360, endPoint y: 174, distance: 82.0
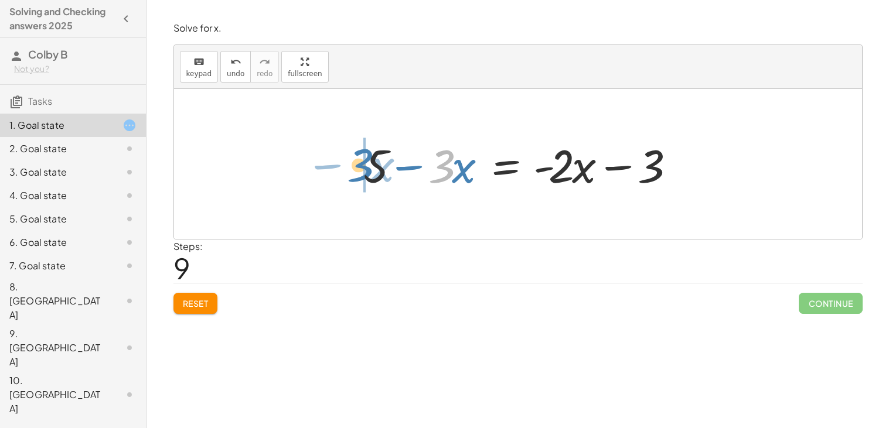
click at [360, 174] on div at bounding box center [522, 164] width 331 height 60
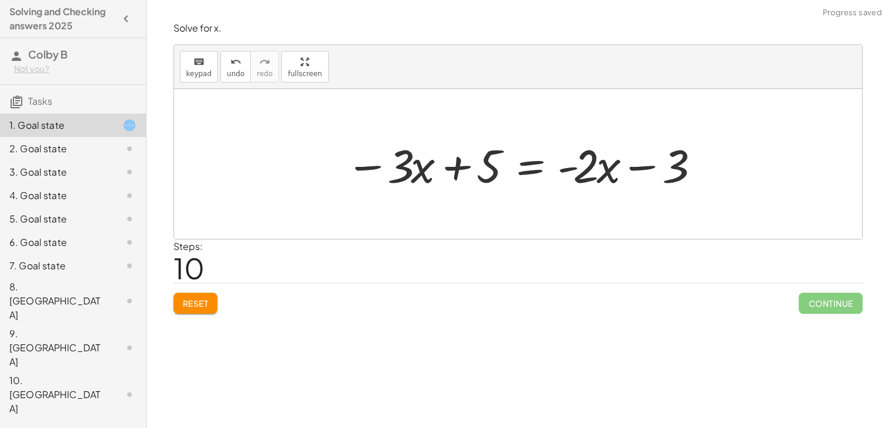
click at [434, 167] on div at bounding box center [522, 164] width 364 height 60
click at [453, 167] on div at bounding box center [522, 164] width 364 height 60
click at [644, 166] on div at bounding box center [522, 164] width 364 height 60
click at [580, 174] on div at bounding box center [522, 164] width 364 height 60
drag, startPoint x: 676, startPoint y: 169, endPoint x: 684, endPoint y: 169, distance: 7.6
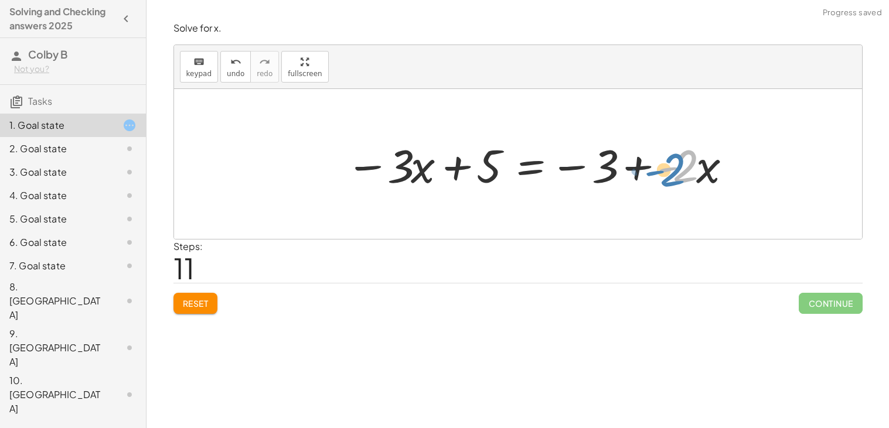
click at [684, 169] on div at bounding box center [539, 164] width 399 height 60
click at [642, 169] on div at bounding box center [539, 164] width 399 height 60
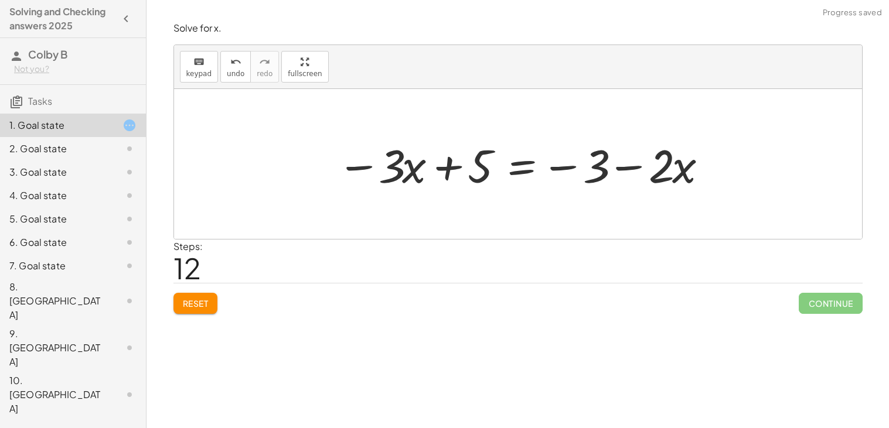
click at [622, 169] on div at bounding box center [522, 164] width 383 height 60
click at [447, 171] on div at bounding box center [522, 164] width 383 height 60
click at [484, 165] on div at bounding box center [522, 164] width 383 height 60
click at [415, 168] on div at bounding box center [522, 164] width 383 height 60
click at [394, 169] on div at bounding box center [522, 164] width 383 height 60
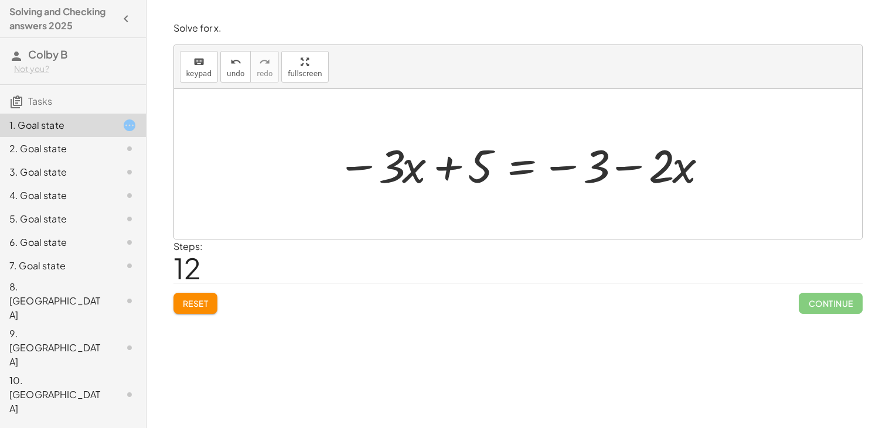
click at [560, 169] on div at bounding box center [522, 164] width 383 height 60
click at [624, 171] on div at bounding box center [522, 164] width 383 height 60
drag, startPoint x: 663, startPoint y: 168, endPoint x: 581, endPoint y: 173, distance: 81.6
click at [581, 173] on div at bounding box center [522, 164] width 383 height 60
click at [650, 168] on div at bounding box center [522, 164] width 383 height 60
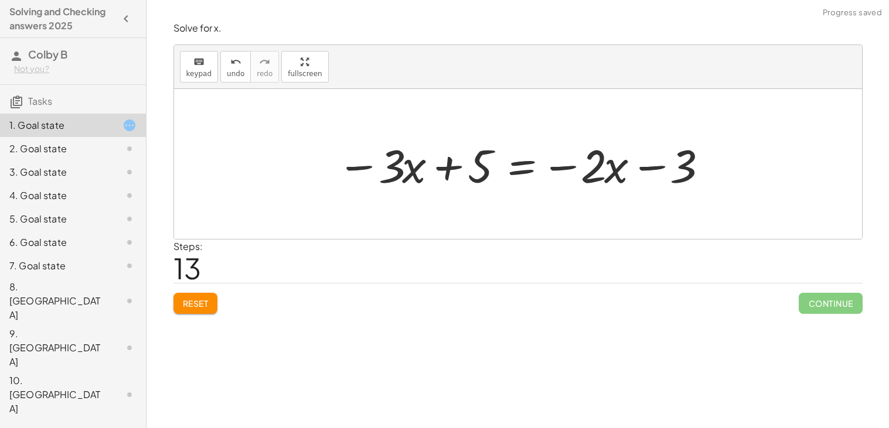
click at [605, 175] on div at bounding box center [522, 164] width 383 height 60
drag, startPoint x: 595, startPoint y: 170, endPoint x: 708, endPoint y: 163, distance: 112.7
click at [708, 163] on div at bounding box center [522, 164] width 383 height 60
click at [442, 165] on div at bounding box center [522, 164] width 383 height 60
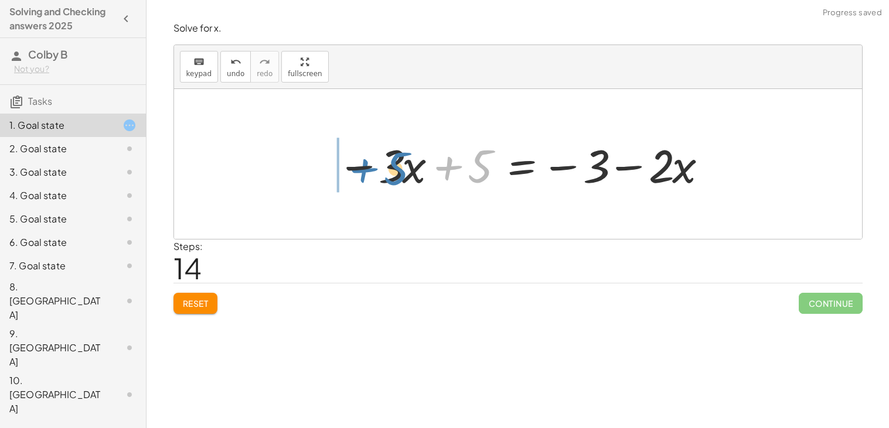
drag, startPoint x: 477, startPoint y: 176, endPoint x: 388, endPoint y: 179, distance: 89.1
click at [388, 179] on div at bounding box center [522, 164] width 383 height 60
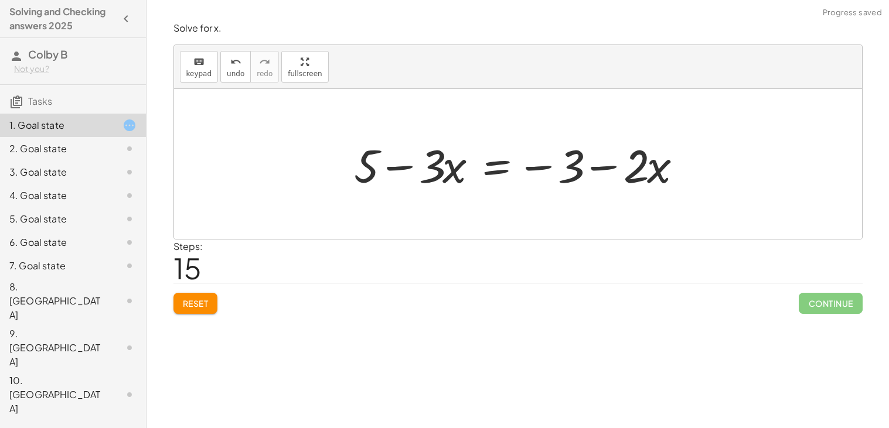
click at [401, 168] on div at bounding box center [522, 164] width 349 height 60
click at [536, 169] on div at bounding box center [522, 164] width 349 height 60
click at [500, 173] on div at bounding box center [522, 164] width 349 height 60
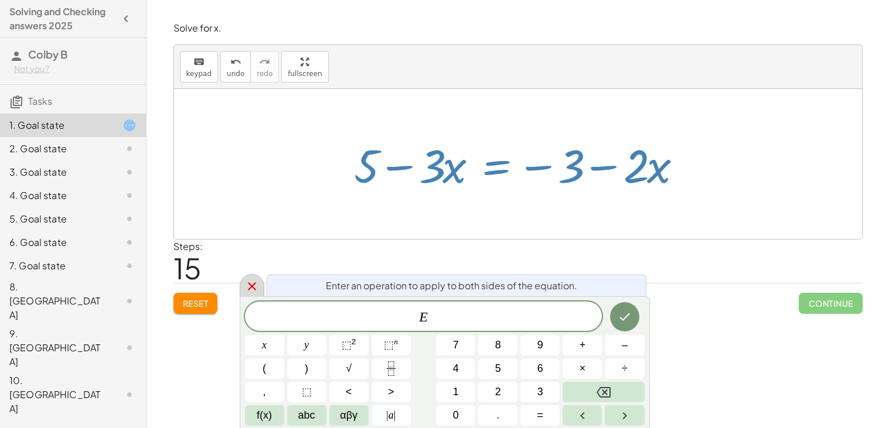
click at [256, 288] on icon at bounding box center [252, 287] width 14 height 14
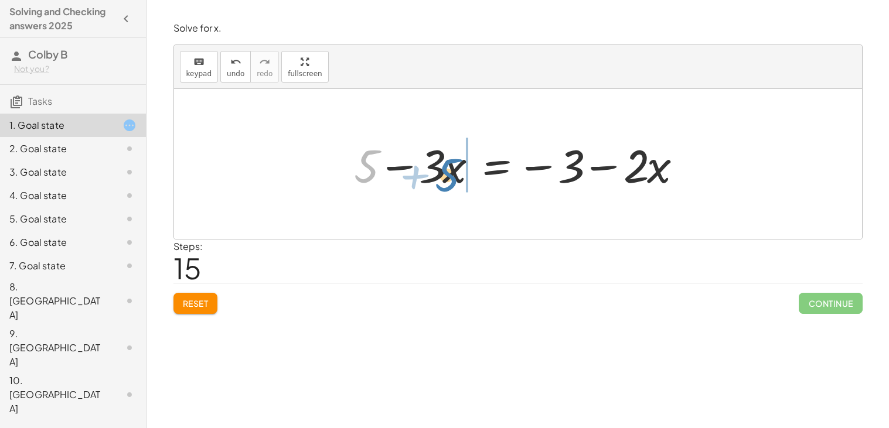
drag, startPoint x: 365, startPoint y: 166, endPoint x: 447, endPoint y: 171, distance: 82.2
click at [447, 171] on div at bounding box center [522, 164] width 349 height 60
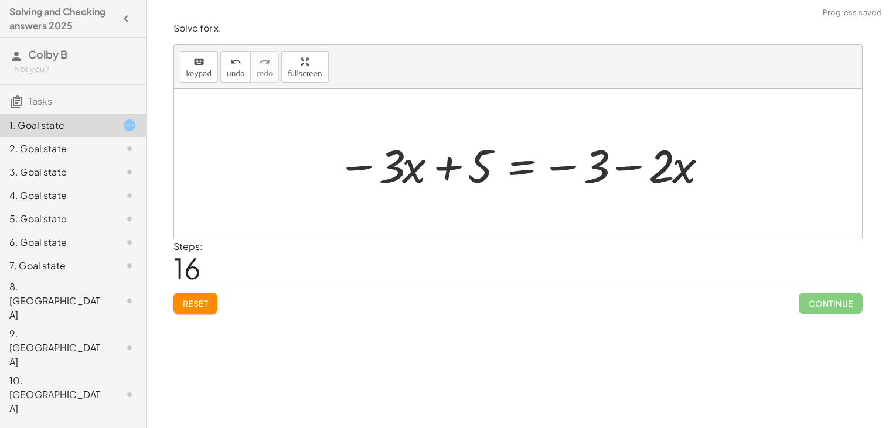
click at [445, 166] on div at bounding box center [522, 164] width 383 height 60
click at [627, 166] on div at bounding box center [522, 164] width 383 height 60
drag, startPoint x: 586, startPoint y: 165, endPoint x: 683, endPoint y: 167, distance: 96.7
click at [683, 167] on div at bounding box center [522, 164] width 383 height 60
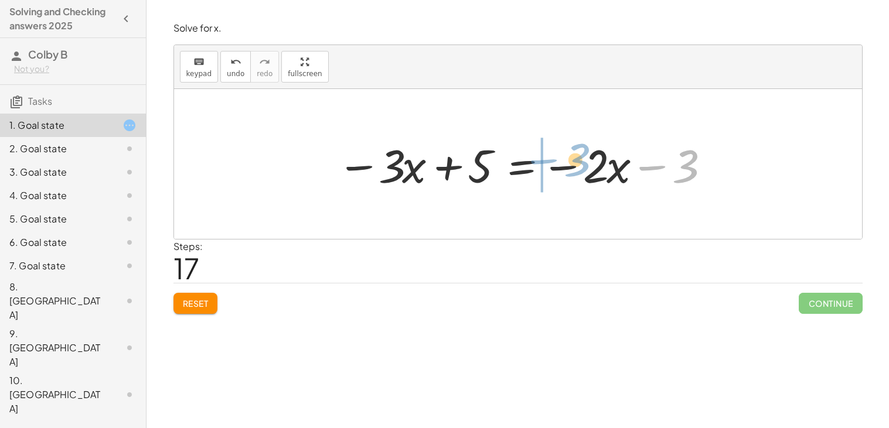
drag, startPoint x: 683, startPoint y: 166, endPoint x: 574, endPoint y: 159, distance: 109.8
click at [574, 159] on div at bounding box center [522, 164] width 383 height 60
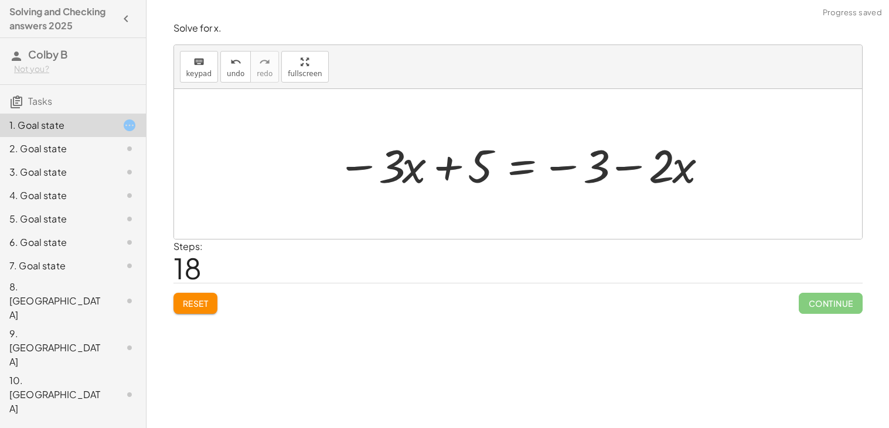
click at [637, 165] on div at bounding box center [522, 164] width 383 height 60
click at [633, 168] on div at bounding box center [522, 164] width 383 height 60
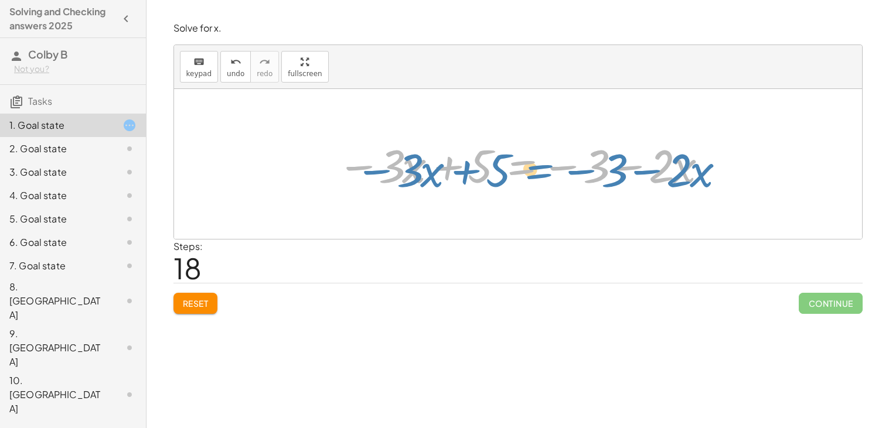
drag, startPoint x: 522, startPoint y: 162, endPoint x: 529, endPoint y: 163, distance: 7.2
click at [529, 163] on div at bounding box center [522, 164] width 383 height 60
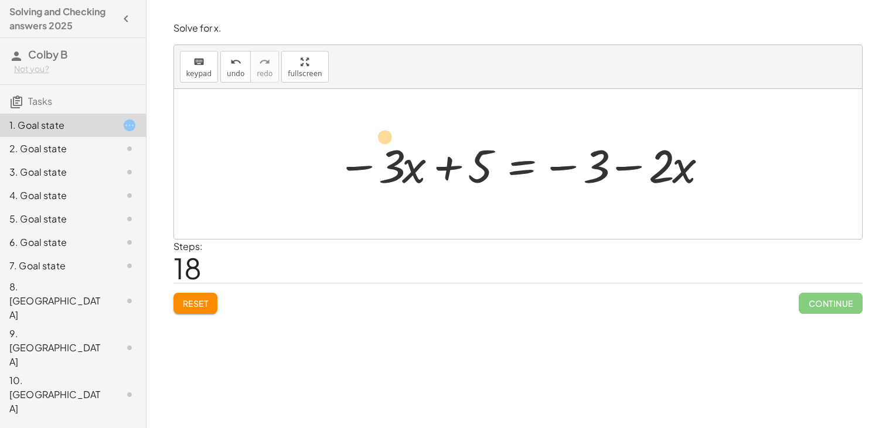
drag, startPoint x: 397, startPoint y: 179, endPoint x: 388, endPoint y: 151, distance: 29.5
click at [388, 151] on div at bounding box center [522, 164] width 383 height 60
drag, startPoint x: 665, startPoint y: 181, endPoint x: 607, endPoint y: 180, distance: 58.0
click at [607, 180] on div at bounding box center [522, 164] width 383 height 60
drag, startPoint x: 481, startPoint y: 169, endPoint x: 396, endPoint y: 162, distance: 84.7
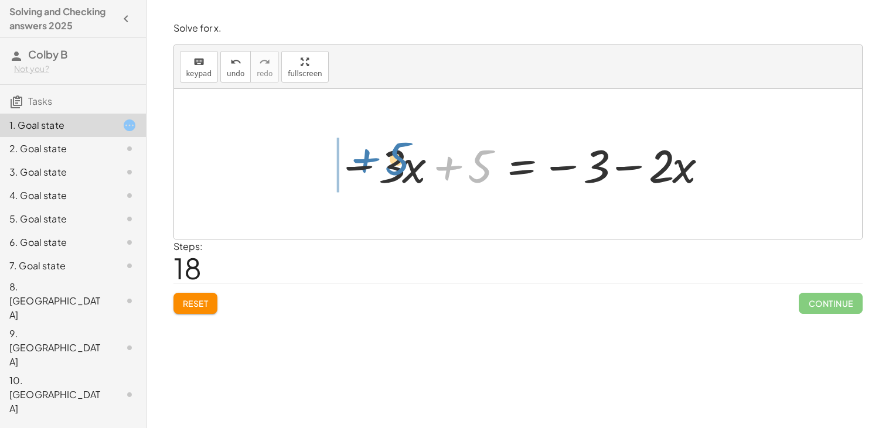
click at [396, 162] on div at bounding box center [522, 164] width 383 height 60
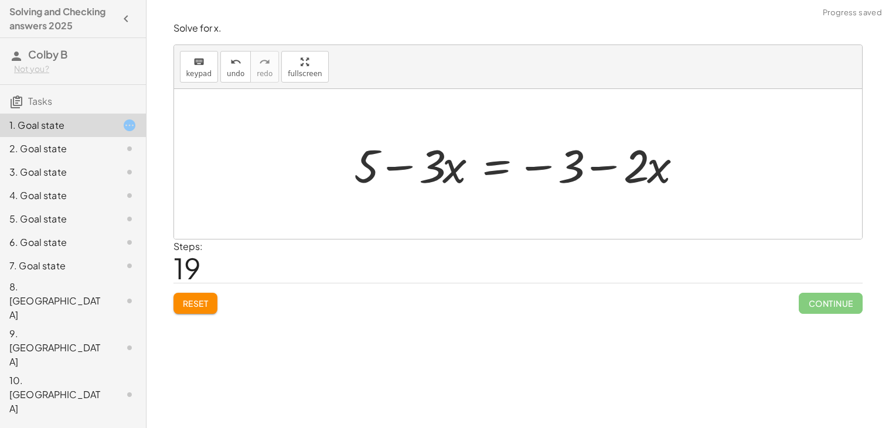
click at [395, 169] on div at bounding box center [522, 164] width 349 height 60
click at [198, 310] on button "Reset" at bounding box center [195, 303] width 45 height 21
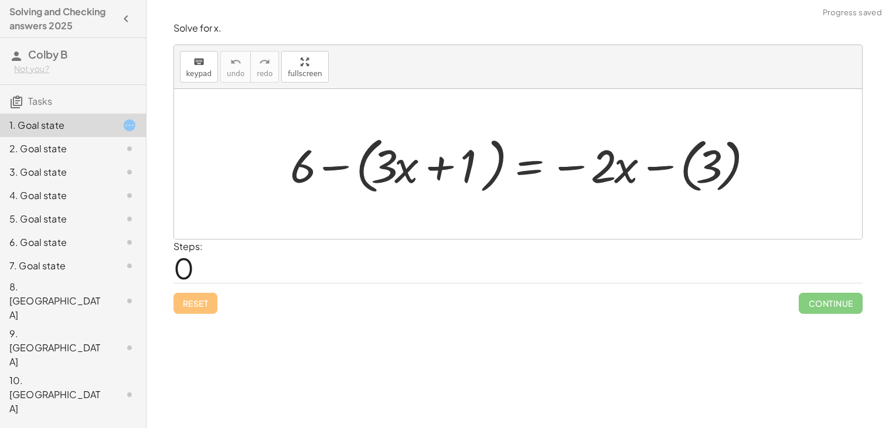
click at [325, 176] on div at bounding box center [522, 164] width 477 height 67
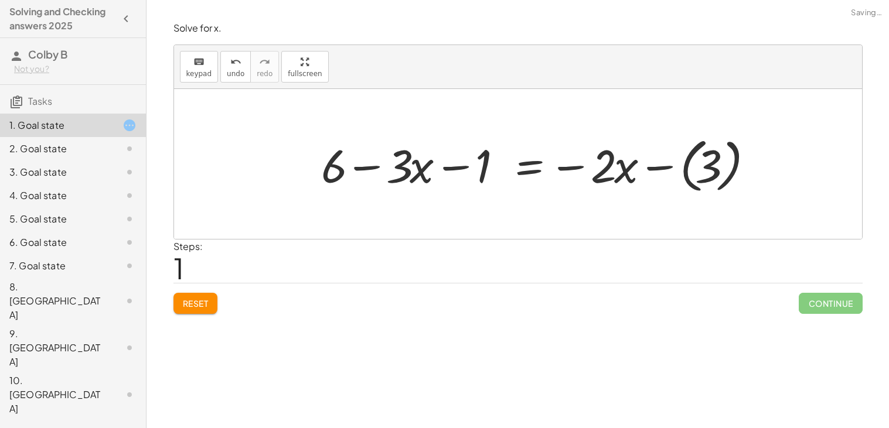
click at [657, 165] on div at bounding box center [537, 164] width 445 height 65
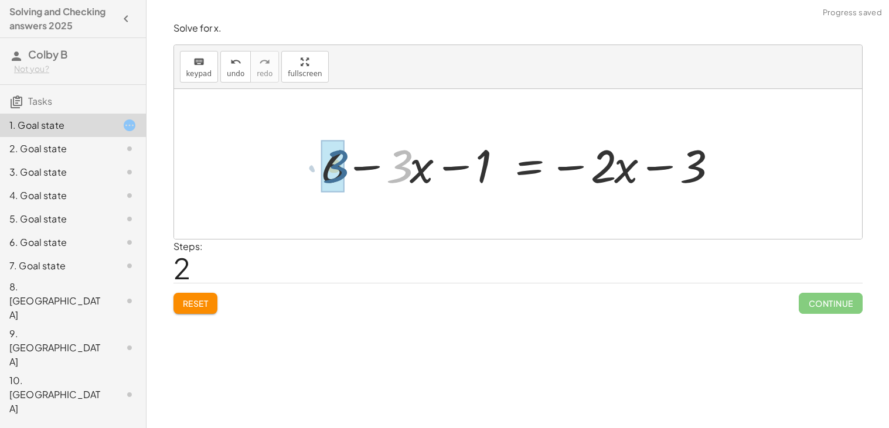
drag, startPoint x: 401, startPoint y: 177, endPoint x: 326, endPoint y: 179, distance: 75.6
click at [375, 173] on div at bounding box center [506, 164] width 445 height 67
click at [193, 302] on span "Reset" at bounding box center [196, 303] width 26 height 11
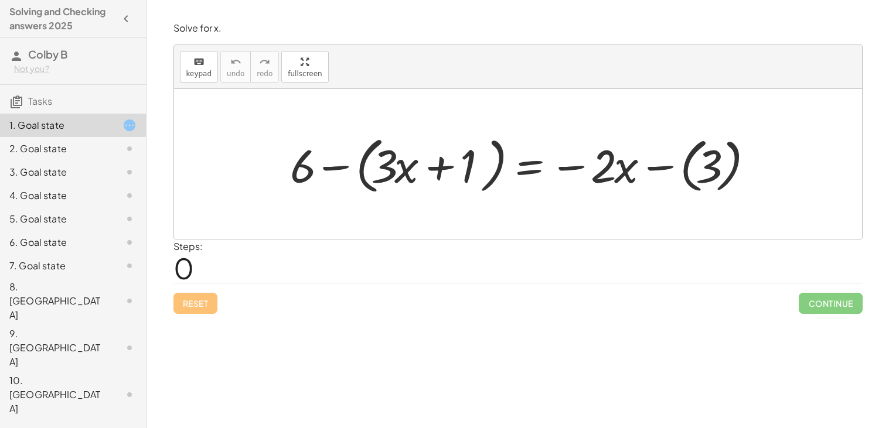
click at [332, 171] on div at bounding box center [522, 164] width 477 height 67
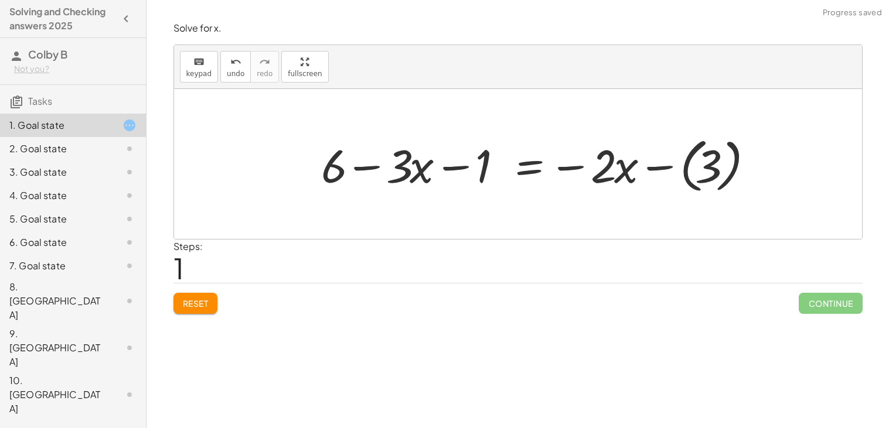
click at [657, 171] on div at bounding box center [537, 164] width 445 height 65
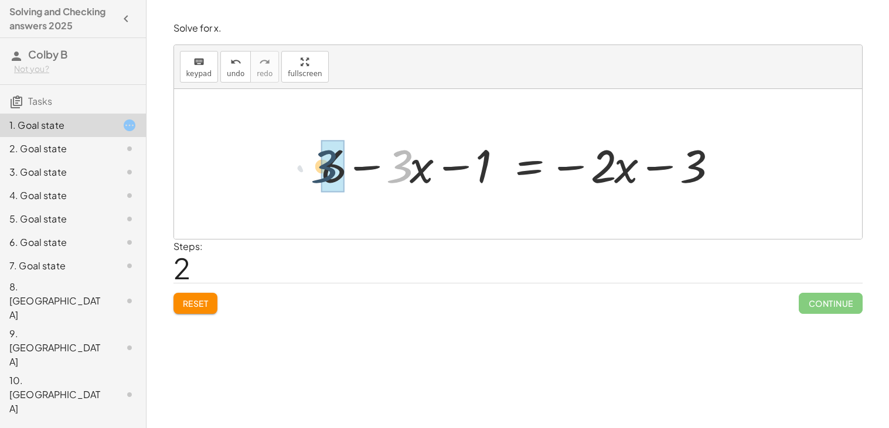
drag, startPoint x: 400, startPoint y: 168, endPoint x: 322, endPoint y: 168, distance: 77.9
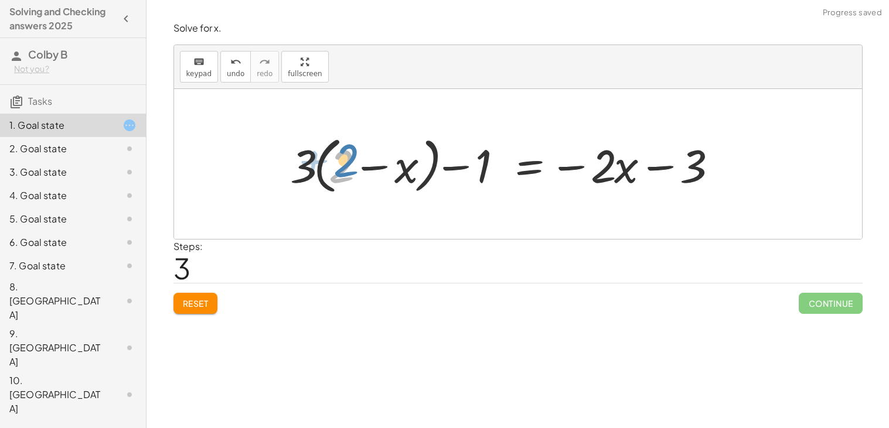
drag, startPoint x: 336, startPoint y: 166, endPoint x: 344, endPoint y: 159, distance: 10.0
click at [344, 159] on div at bounding box center [506, 164] width 445 height 67
drag, startPoint x: 344, startPoint y: 159, endPoint x: 351, endPoint y: 159, distance: 7.0
click at [351, 159] on div at bounding box center [506, 164] width 445 height 67
click at [350, 159] on div at bounding box center [506, 164] width 445 height 67
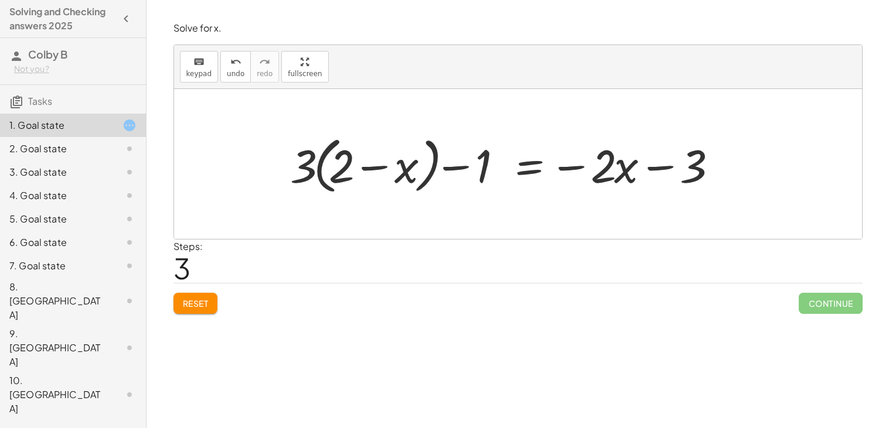
click at [374, 166] on div at bounding box center [506, 164] width 445 height 67
click at [449, 165] on div at bounding box center [506, 164] width 445 height 67
click at [564, 169] on div at bounding box center [506, 164] width 445 height 67
click at [665, 168] on div at bounding box center [506, 164] width 445 height 67
drag, startPoint x: 691, startPoint y: 171, endPoint x: 605, endPoint y: 169, distance: 86.2
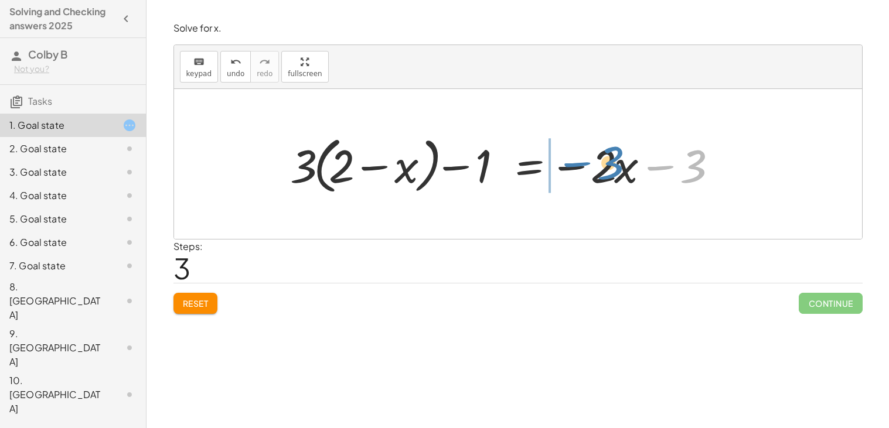
click at [605, 169] on div at bounding box center [506, 164] width 445 height 67
click at [634, 170] on div at bounding box center [506, 164] width 445 height 67
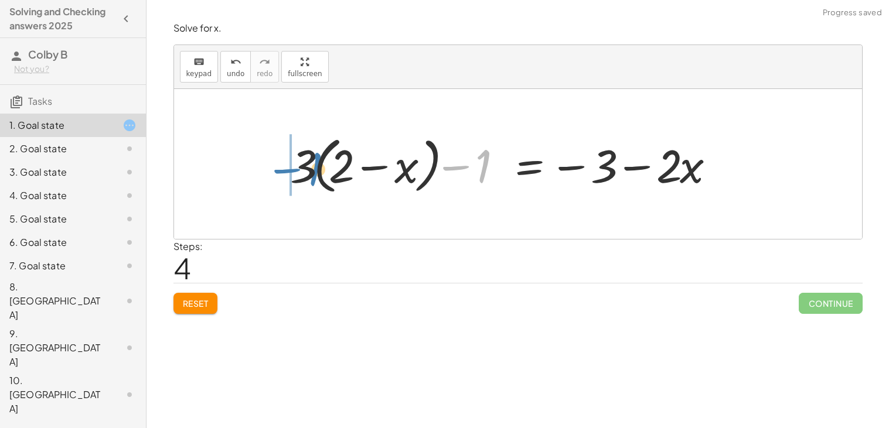
drag, startPoint x: 465, startPoint y: 169, endPoint x: 296, endPoint y: 172, distance: 168.8
click at [296, 172] on div at bounding box center [506, 164] width 445 height 67
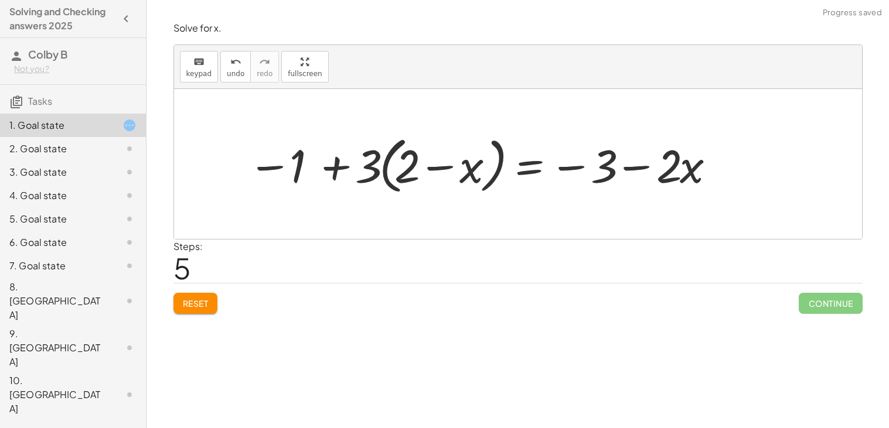
click at [337, 169] on div at bounding box center [482, 164] width 480 height 67
drag, startPoint x: 401, startPoint y: 165, endPoint x: 393, endPoint y: 168, distance: 9.1
click at [393, 168] on div at bounding box center [482, 164] width 480 height 67
drag, startPoint x: 377, startPoint y: 163, endPoint x: 410, endPoint y: 171, distance: 33.0
click at [410, 171] on div at bounding box center [482, 164] width 480 height 67
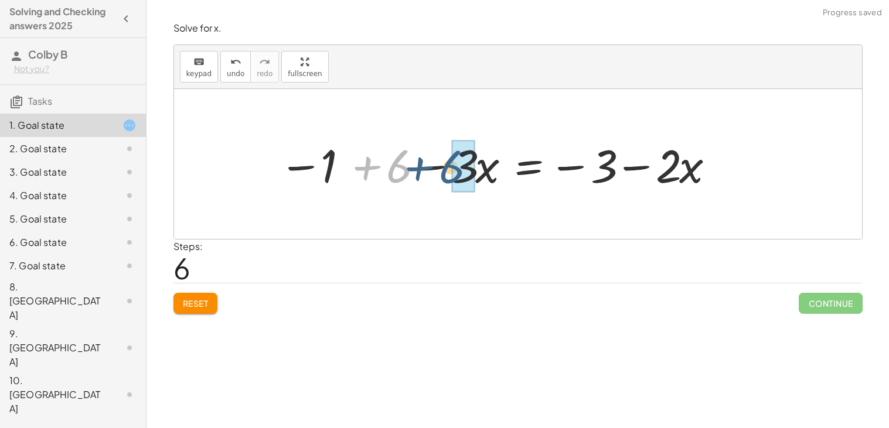
drag, startPoint x: 393, startPoint y: 172, endPoint x: 448, endPoint y: 173, distance: 54.5
click at [448, 173] on div at bounding box center [497, 164] width 449 height 60
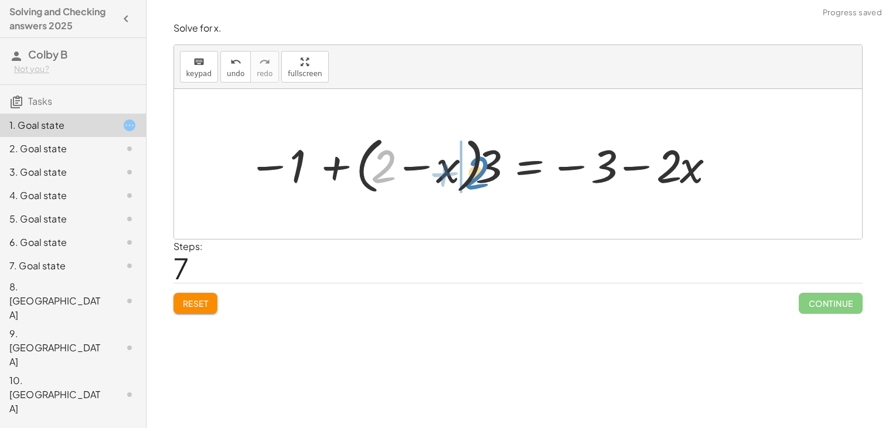
drag, startPoint x: 384, startPoint y: 171, endPoint x: 470, endPoint y: 173, distance: 86.2
click at [470, 173] on div at bounding box center [482, 164] width 480 height 67
click at [470, 173] on div at bounding box center [461, 164] width 522 height 65
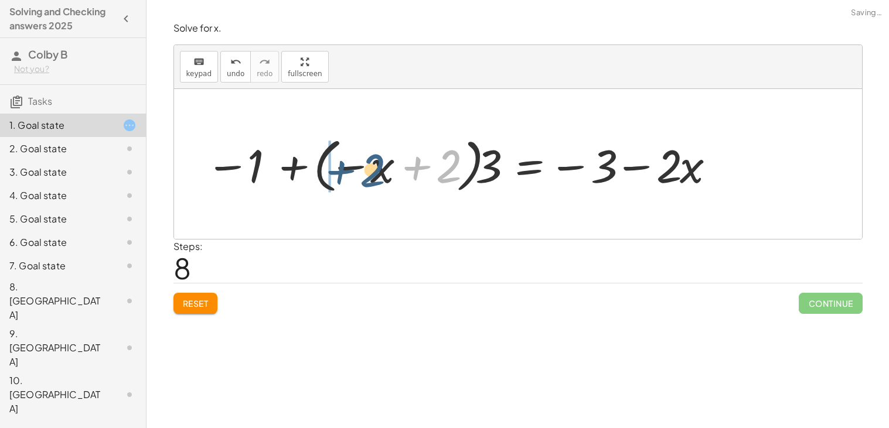
drag, startPoint x: 449, startPoint y: 169, endPoint x: 365, endPoint y: 172, distance: 83.8
click at [365, 172] on div at bounding box center [461, 164] width 522 height 65
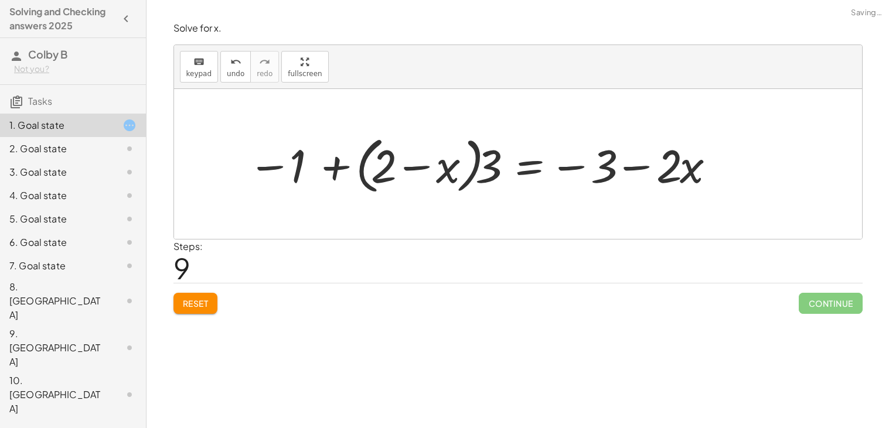
click at [335, 171] on div at bounding box center [482, 164] width 480 height 67
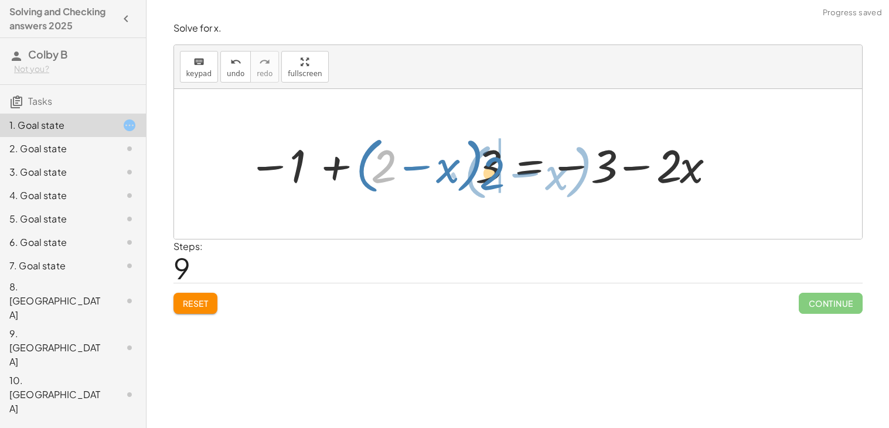
drag, startPoint x: 387, startPoint y: 170, endPoint x: 505, endPoint y: 176, distance: 117.3
click at [505, 176] on div at bounding box center [482, 164] width 480 height 67
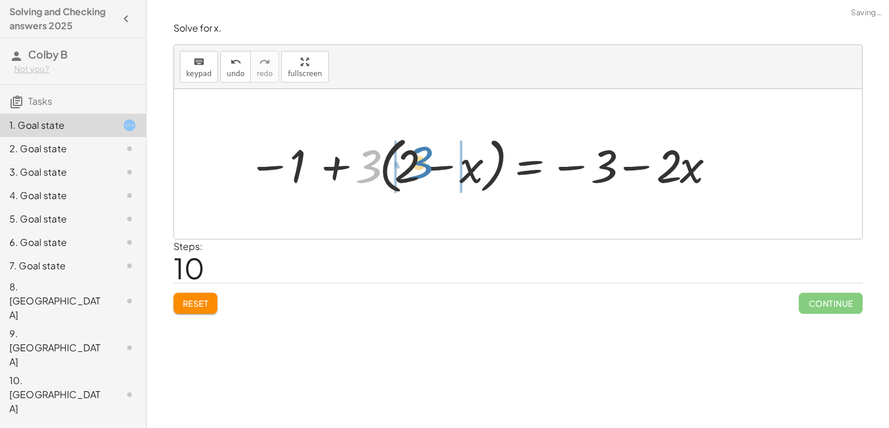
drag, startPoint x: 373, startPoint y: 172, endPoint x: 430, endPoint y: 168, distance: 56.4
click at [430, 168] on div at bounding box center [482, 164] width 480 height 67
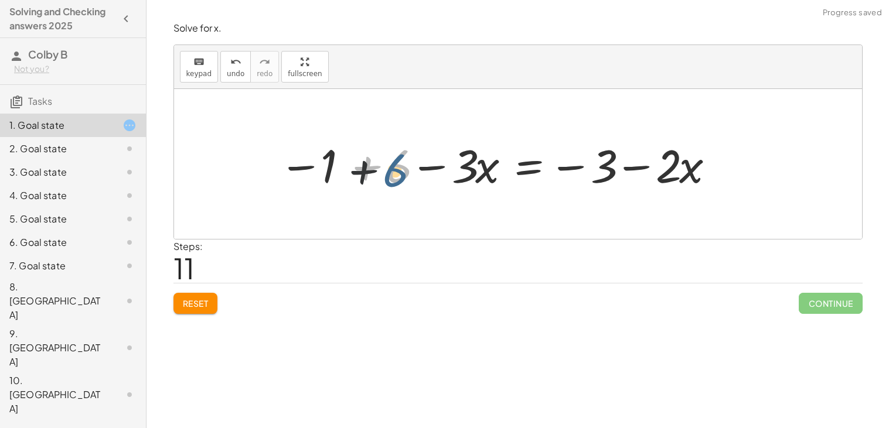
click at [393, 169] on div at bounding box center [497, 164] width 449 height 60
click at [600, 169] on div at bounding box center [497, 164] width 449 height 60
drag, startPoint x: 324, startPoint y: 168, endPoint x: 387, endPoint y: 167, distance: 62.7
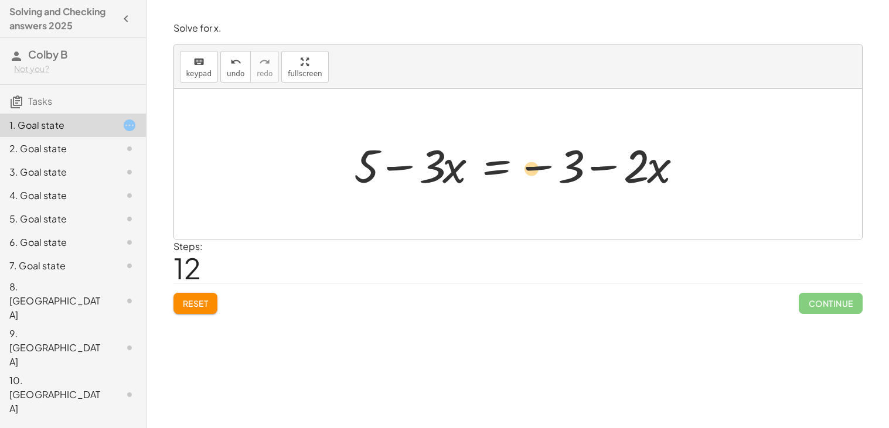
drag, startPoint x: 364, startPoint y: 171, endPoint x: 497, endPoint y: 172, distance: 132.4
click at [497, 172] on div at bounding box center [522, 164] width 349 height 60
drag, startPoint x: 573, startPoint y: 163, endPoint x: 546, endPoint y: 166, distance: 26.5
click at [546, 166] on div at bounding box center [522, 164] width 349 height 60
click at [450, 171] on div at bounding box center [522, 164] width 349 height 60
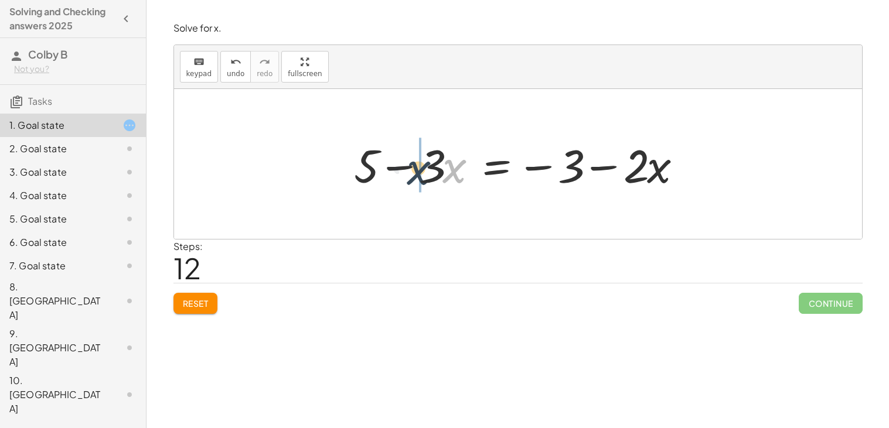
drag, startPoint x: 451, startPoint y: 166, endPoint x: 414, endPoint y: 168, distance: 37.0
click at [414, 168] on div at bounding box center [522, 164] width 349 height 60
click at [461, 175] on div at bounding box center [522, 164] width 349 height 60
drag, startPoint x: 360, startPoint y: 171, endPoint x: 426, endPoint y: 173, distance: 66.2
click at [426, 173] on div at bounding box center [522, 164] width 349 height 60
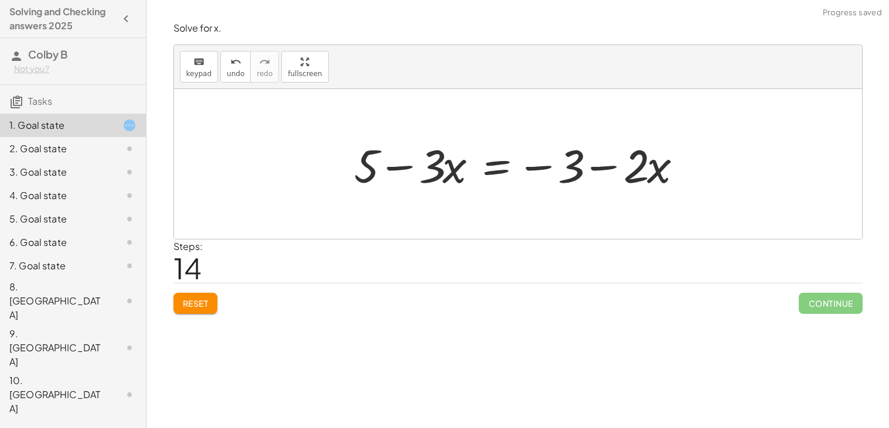
click at [396, 167] on div at bounding box center [522, 164] width 349 height 60
click at [550, 170] on div at bounding box center [522, 164] width 349 height 60
click at [593, 172] on div at bounding box center [522, 164] width 349 height 60
click at [502, 163] on div at bounding box center [522, 164] width 349 height 60
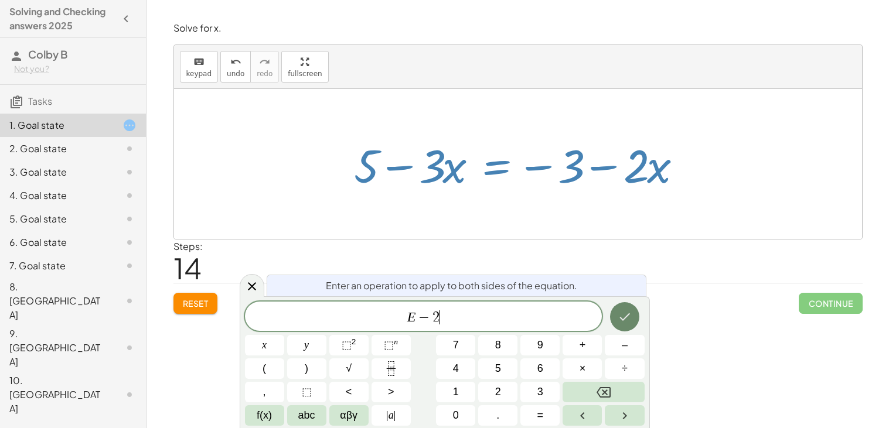
click at [629, 313] on icon "Done" at bounding box center [625, 317] width 14 height 14
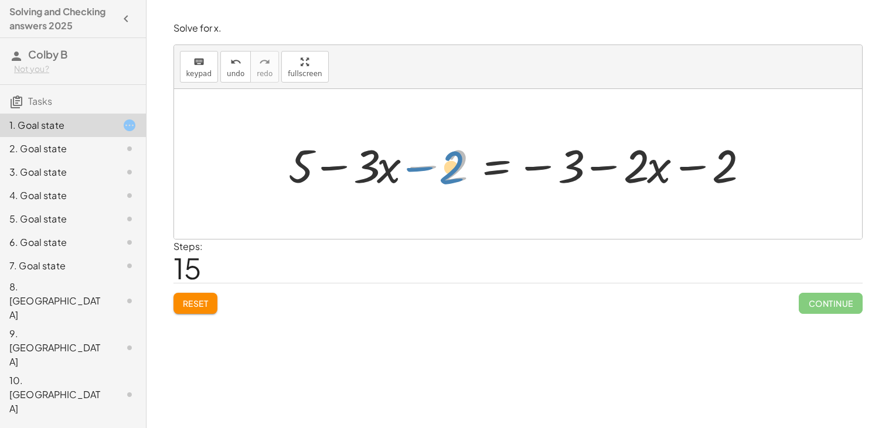
click at [456, 179] on div at bounding box center [522, 164] width 480 height 60
click at [687, 167] on div at bounding box center [522, 164] width 480 height 60
click at [651, 175] on div at bounding box center [522, 164] width 480 height 60
click at [502, 166] on div at bounding box center [522, 164] width 480 height 60
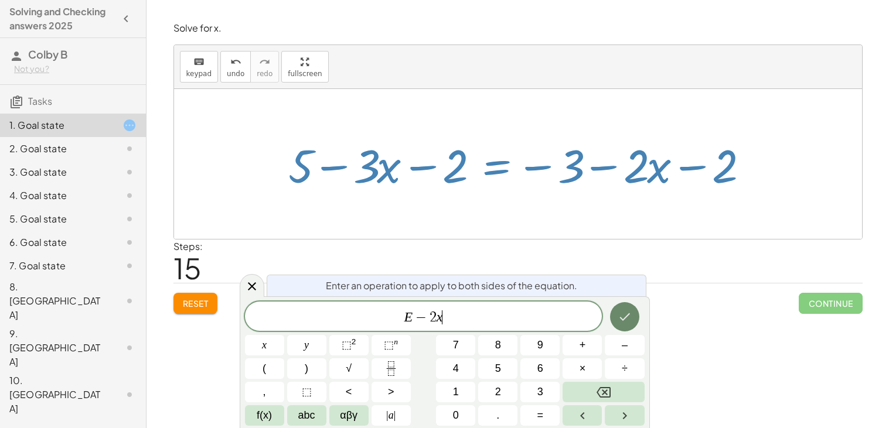
click at [619, 322] on icon "Done" at bounding box center [625, 317] width 14 height 14
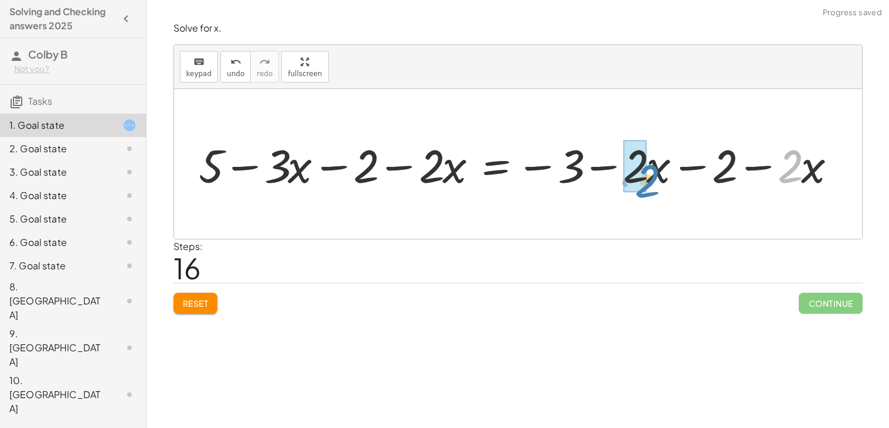
drag, startPoint x: 788, startPoint y: 169, endPoint x: 646, endPoint y: 183, distance: 142.6
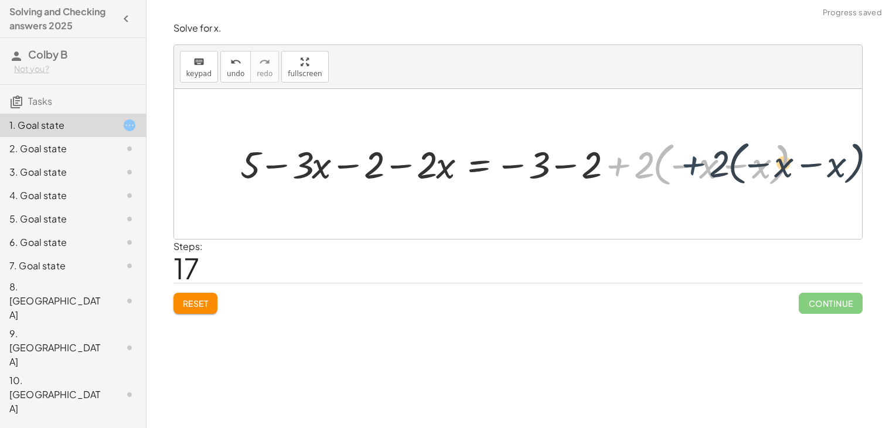
drag, startPoint x: 625, startPoint y: 175, endPoint x: 708, endPoint y: 172, distance: 83.3
click at [708, 172] on div at bounding box center [521, 163] width 575 height 53
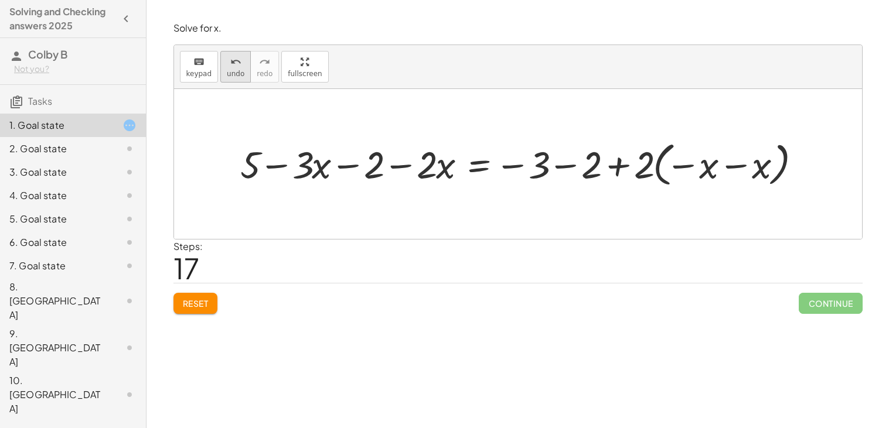
click at [233, 70] on span "undo" at bounding box center [236, 74] width 18 height 8
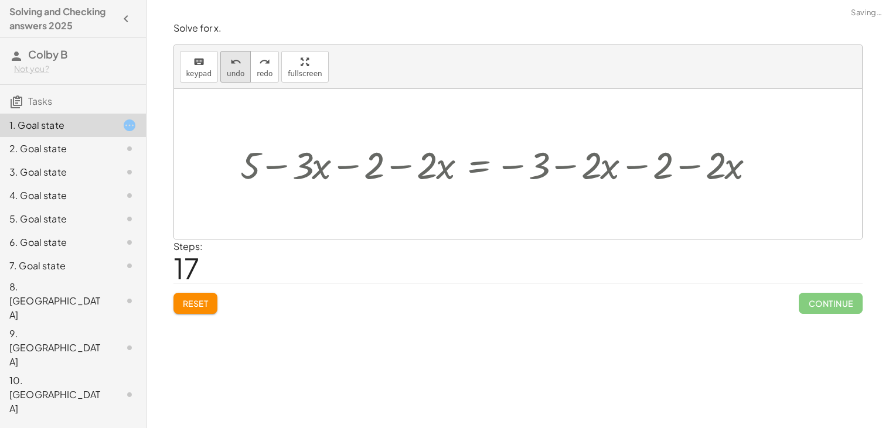
click at [233, 70] on span "undo" at bounding box center [236, 74] width 18 height 8
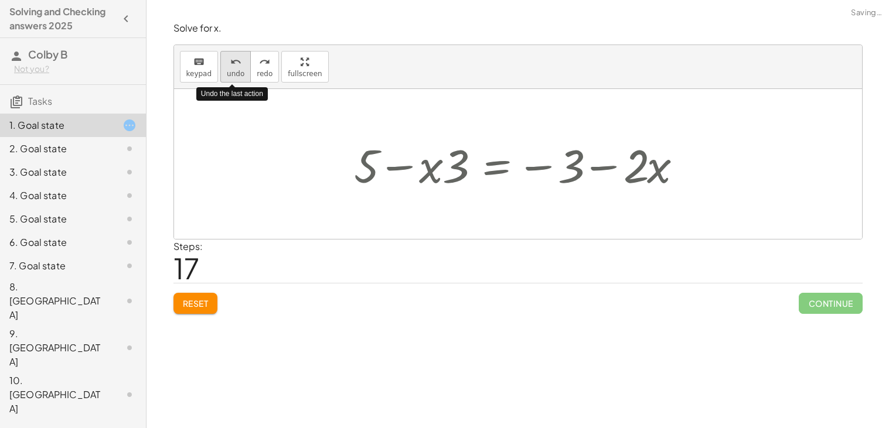
click at [233, 70] on span "undo" at bounding box center [236, 74] width 18 height 8
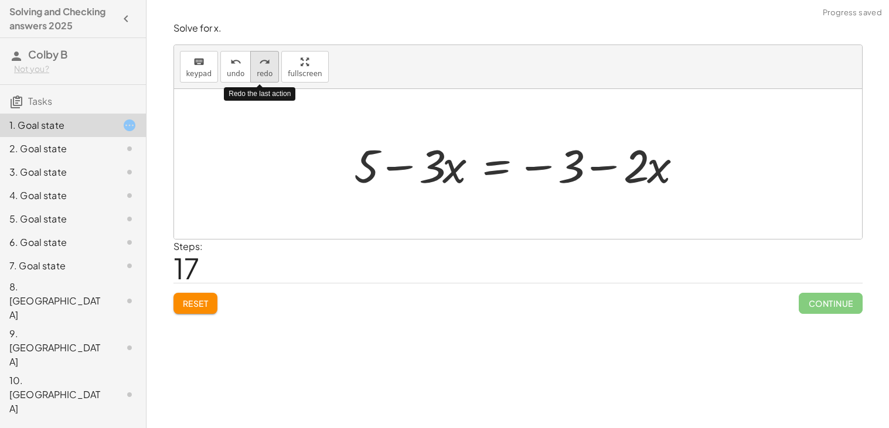
click at [259, 67] on icon "redo" at bounding box center [264, 62] width 11 height 14
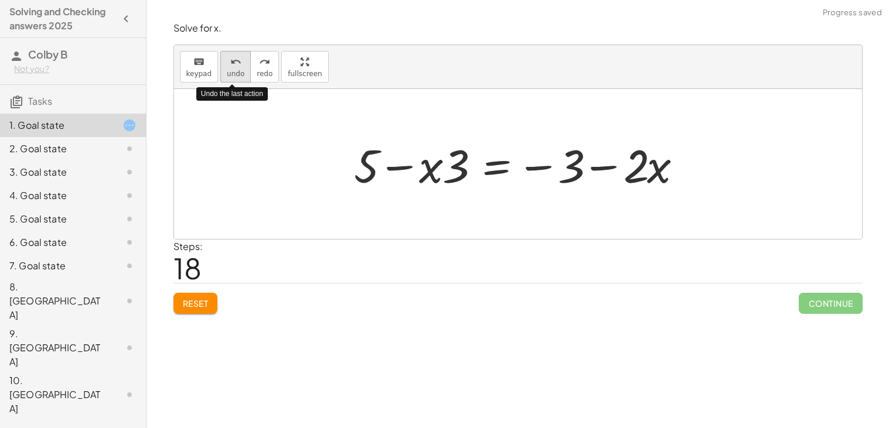
click at [238, 63] on div "undo" at bounding box center [236, 61] width 18 height 14
click at [40, 143] on div "2. Goal state" at bounding box center [56, 149] width 94 height 14
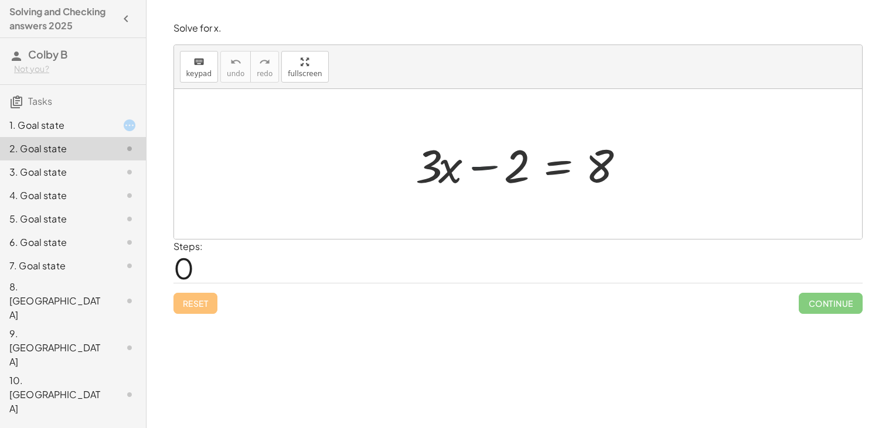
click at [486, 163] on div at bounding box center [523, 164] width 226 height 60
click at [553, 168] on div at bounding box center [523, 164] width 226 height 60
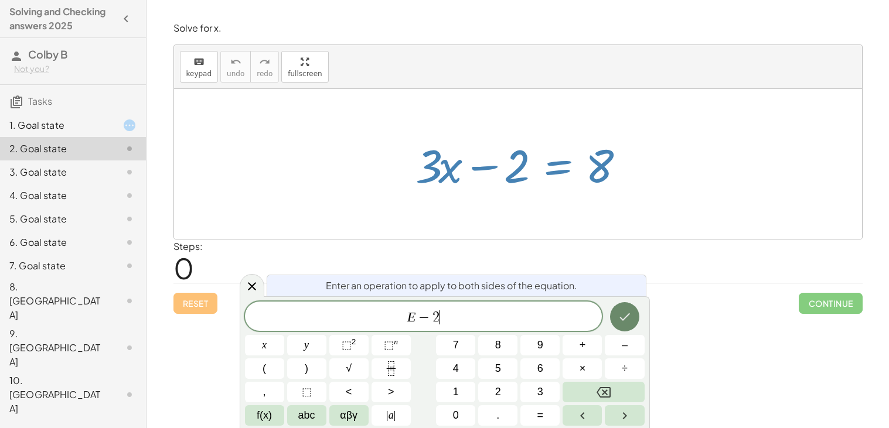
click at [626, 319] on icon "Done" at bounding box center [625, 317] width 14 height 14
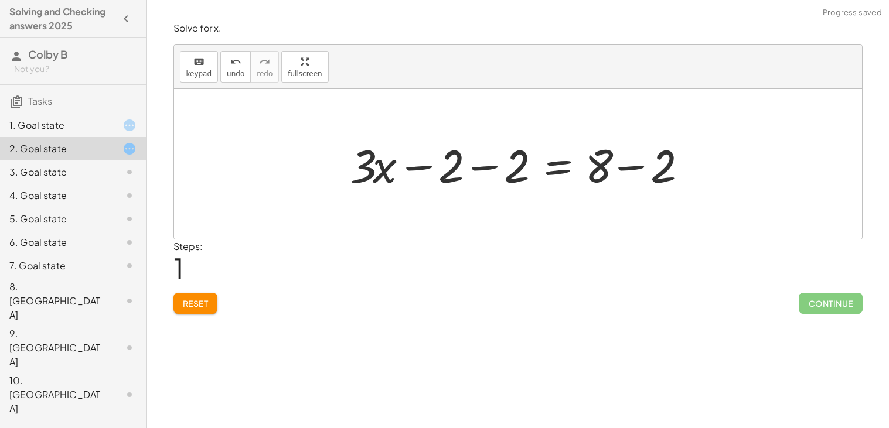
click at [636, 170] on div at bounding box center [522, 164] width 357 height 60
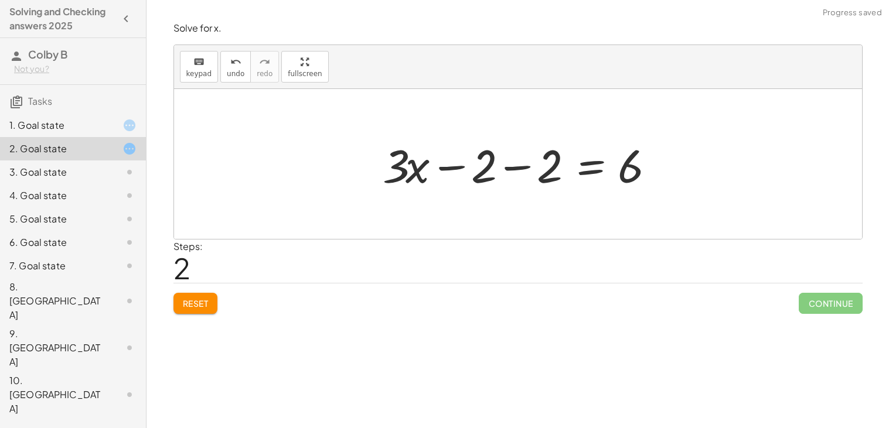
click at [459, 166] on div at bounding box center [522, 164] width 291 height 60
click at [520, 169] on div at bounding box center [522, 164] width 291 height 60
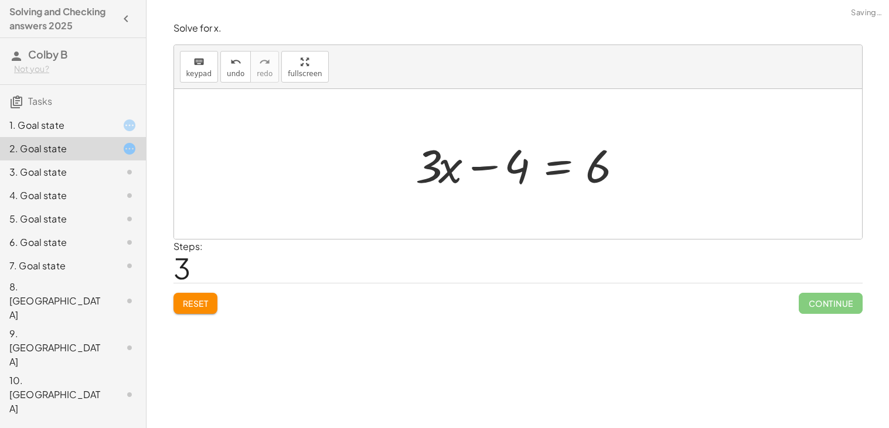
click at [482, 171] on div at bounding box center [523, 164] width 226 height 60
